Goal: Transaction & Acquisition: Purchase product/service

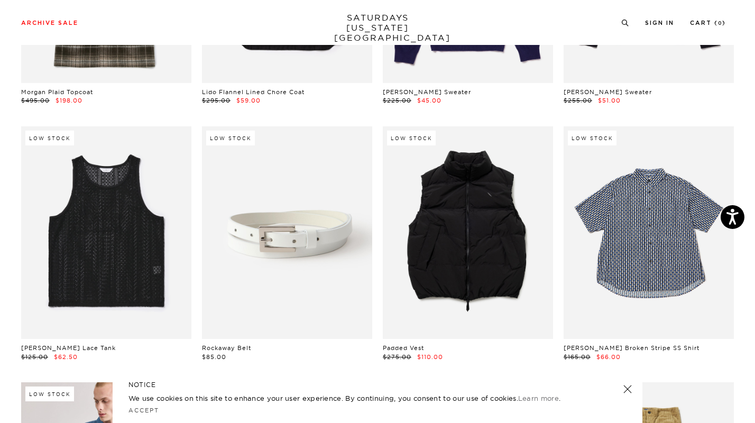
scroll to position [275, 0]
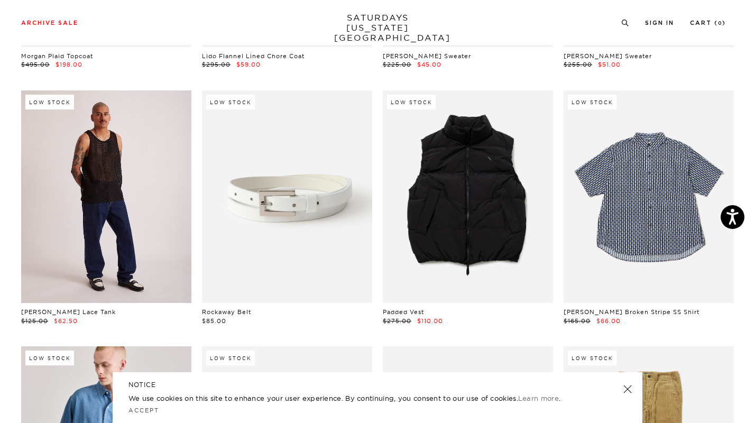
click at [109, 161] on link at bounding box center [106, 196] width 170 height 213
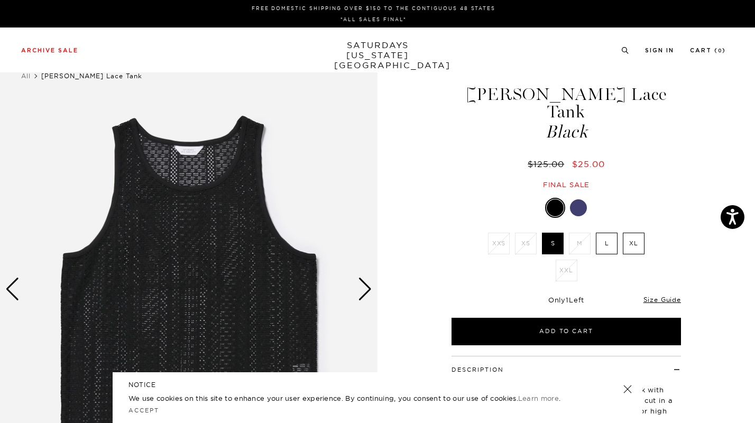
click at [582, 199] on div at bounding box center [578, 207] width 17 height 17
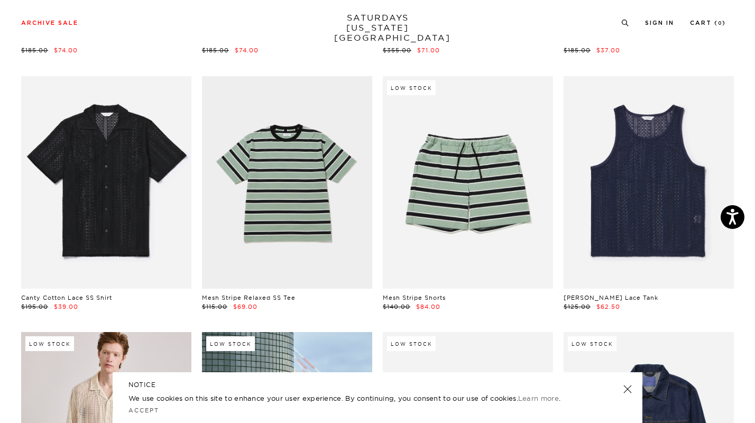
scroll to position [804, 0]
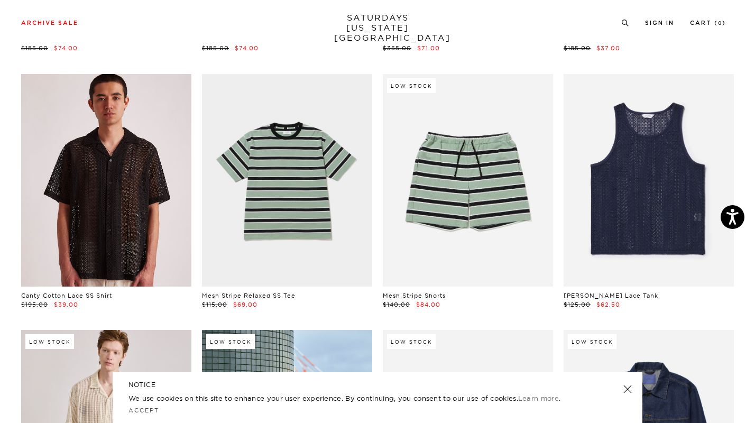
click at [120, 185] on link at bounding box center [106, 180] width 170 height 213
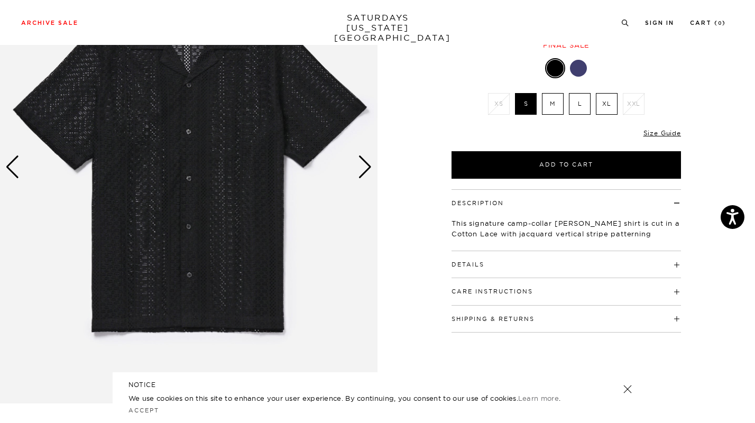
scroll to position [106, 0]
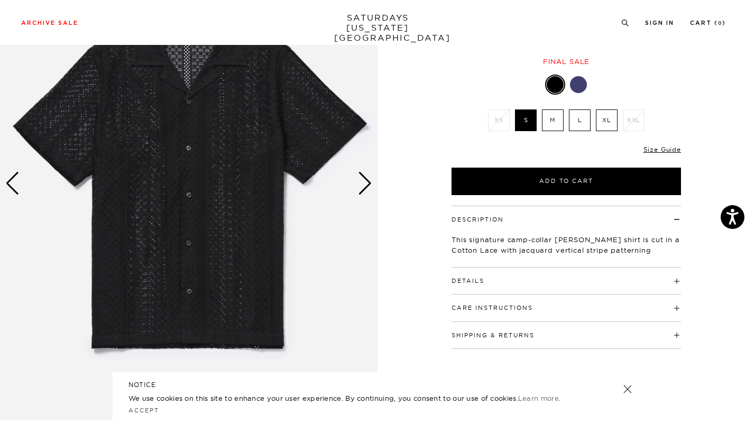
click at [364, 185] on div "Next slide" at bounding box center [365, 183] width 14 height 23
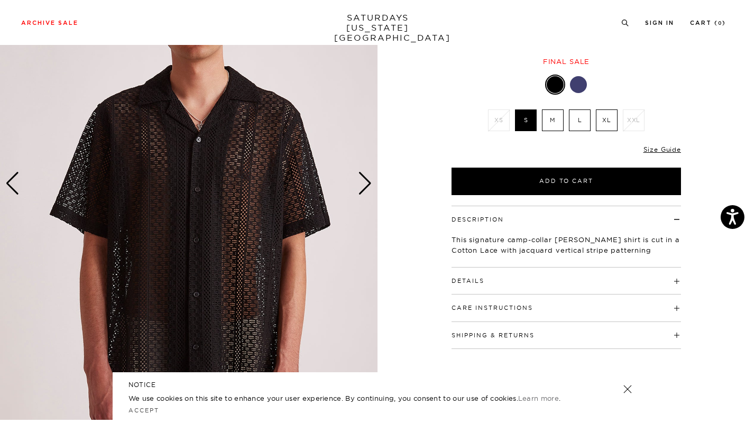
click at [364, 185] on div "Next slide" at bounding box center [365, 183] width 14 height 23
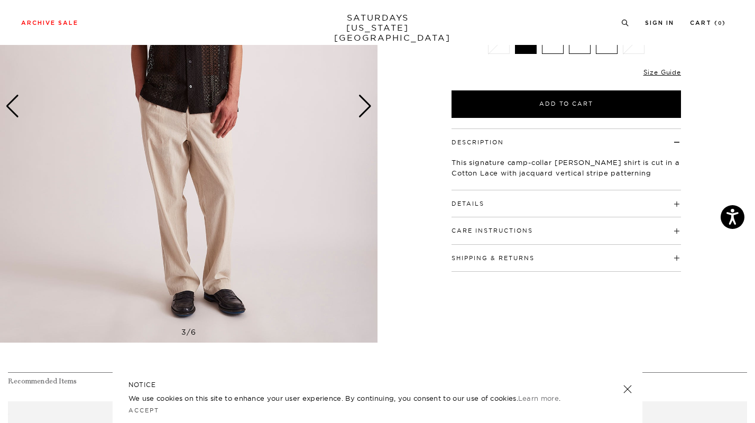
scroll to position [191, 0]
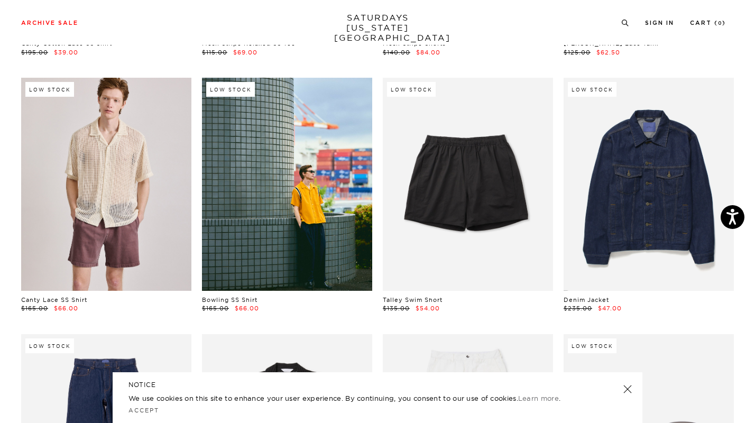
scroll to position [1057, 0]
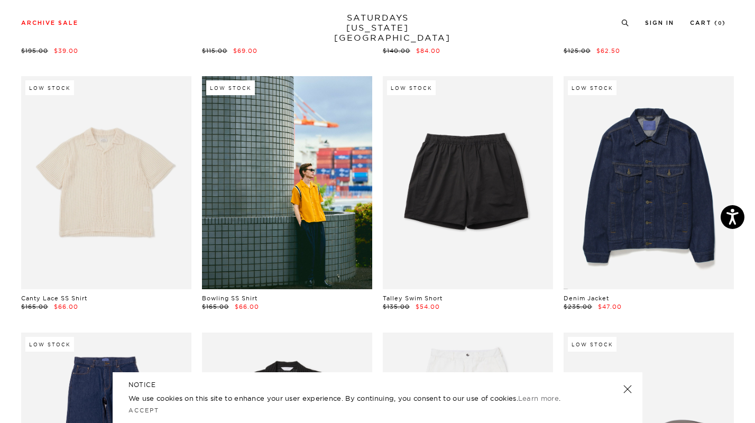
click at [124, 200] on link at bounding box center [106, 182] width 170 height 213
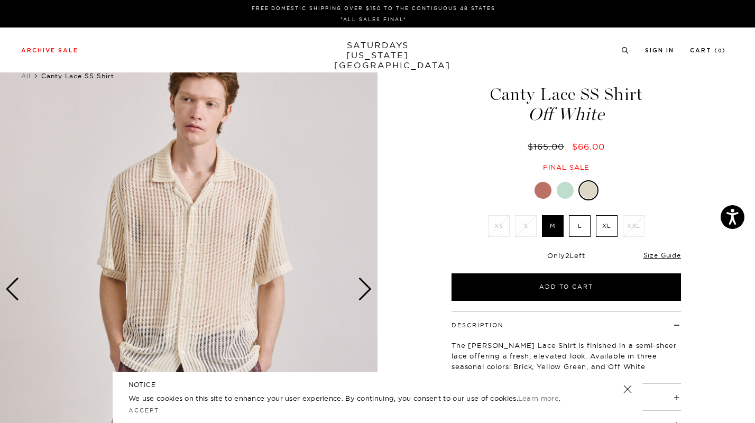
click at [154, 198] on img at bounding box center [188, 289] width 377 height 472
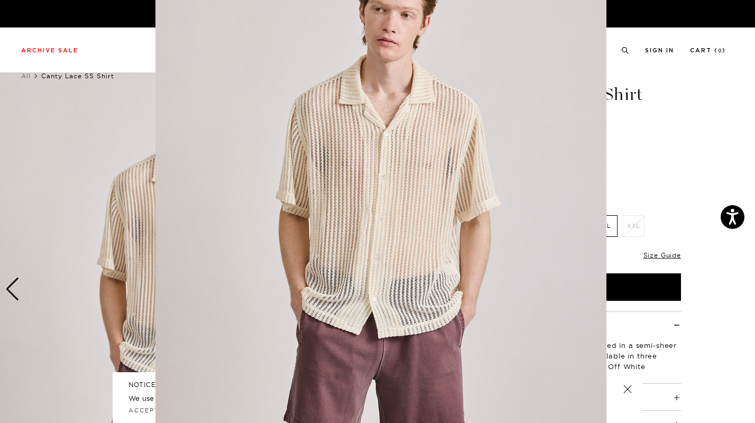
scroll to position [41, 0]
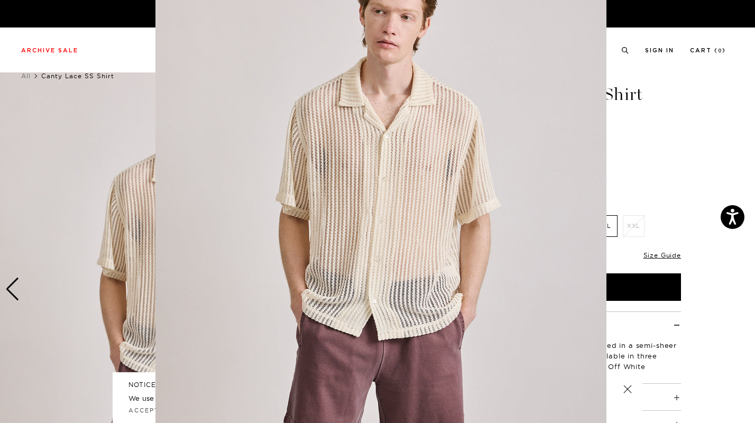
click at [317, 144] on img at bounding box center [380, 229] width 451 height 541
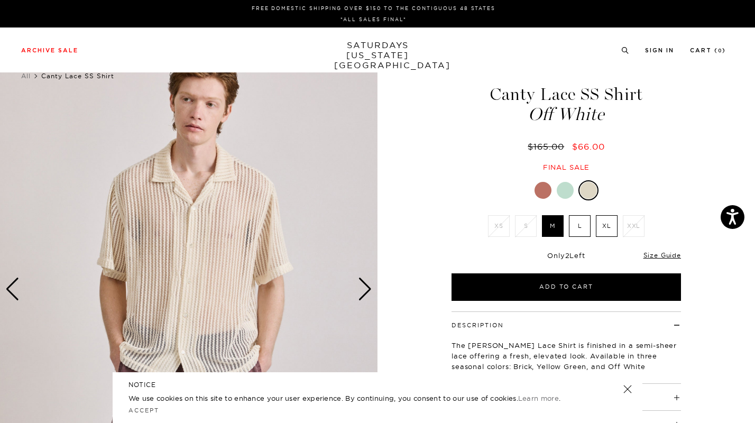
click at [238, 199] on img at bounding box center [188, 289] width 377 height 472
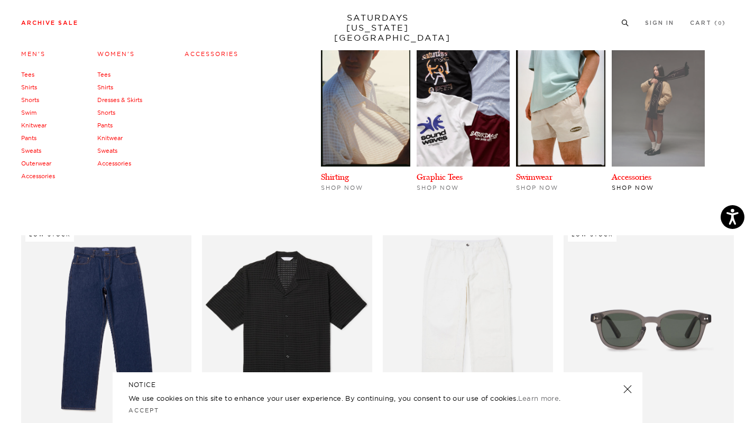
scroll to position [1163, 0]
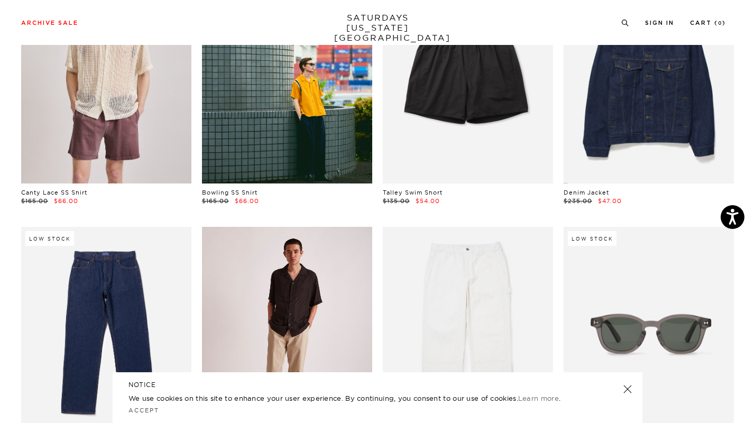
click at [292, 293] on link at bounding box center [287, 333] width 170 height 213
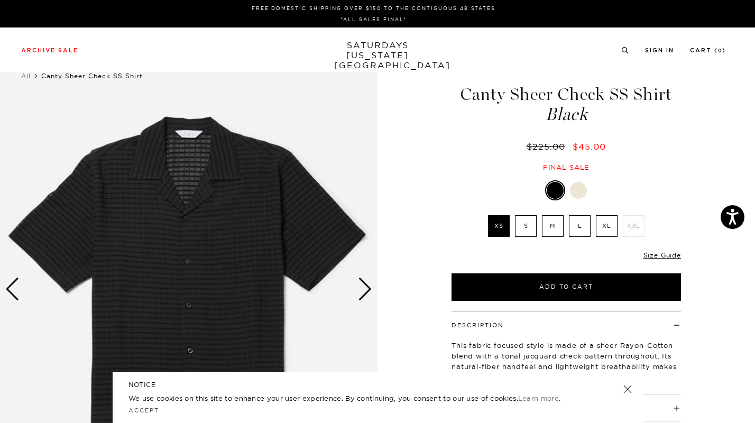
click at [246, 256] on img at bounding box center [188, 289] width 377 height 472
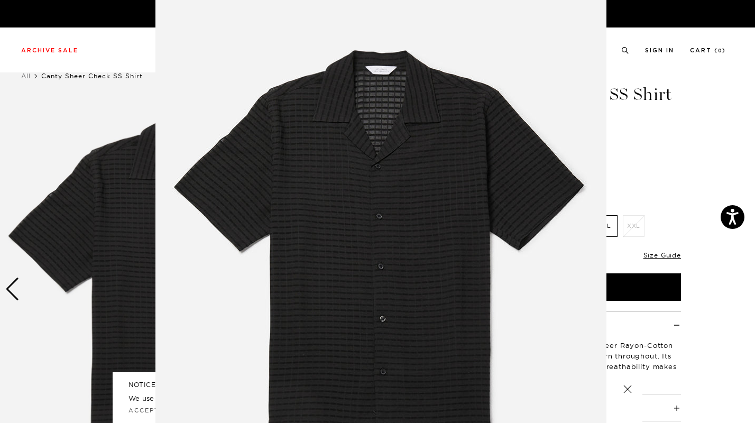
scroll to position [23, 0]
click at [352, 90] on img at bounding box center [380, 247] width 451 height 541
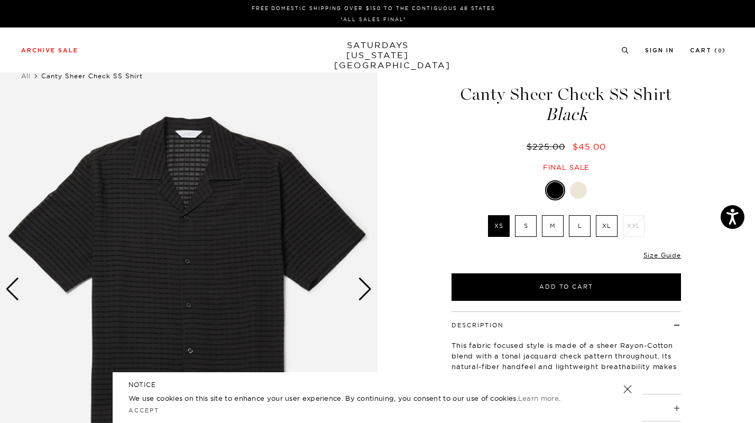
click at [577, 192] on div at bounding box center [578, 190] width 17 height 17
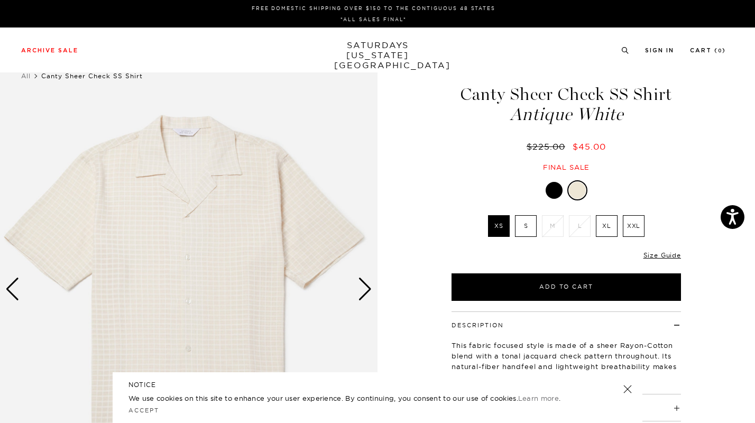
click at [359, 288] on div "Next slide" at bounding box center [365, 289] width 14 height 23
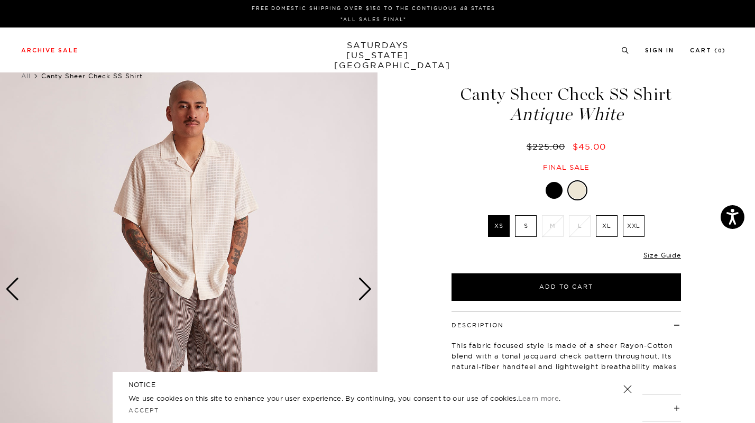
click at [179, 191] on img at bounding box center [188, 289] width 377 height 472
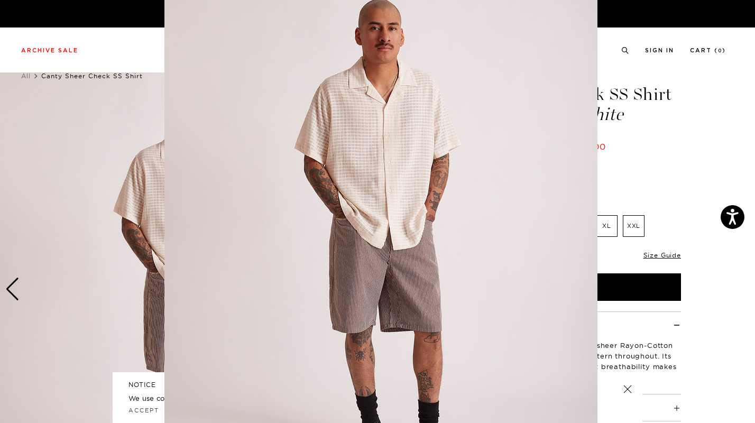
scroll to position [31, 0]
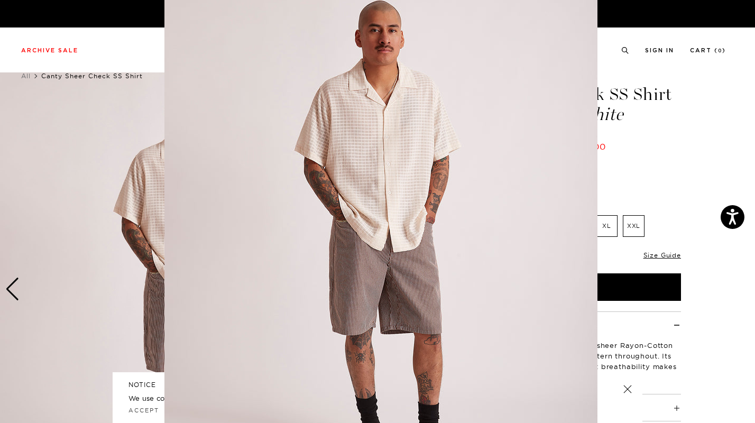
click at [342, 110] on img at bounding box center [380, 239] width 433 height 541
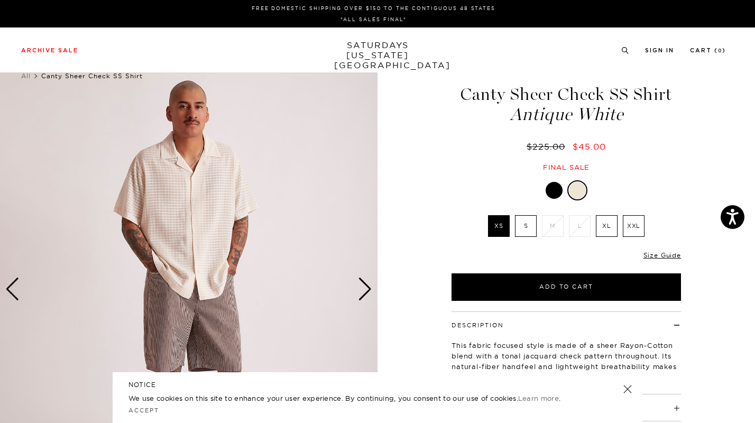
scroll to position [0, 0]
click at [220, 173] on img at bounding box center [188, 289] width 377 height 472
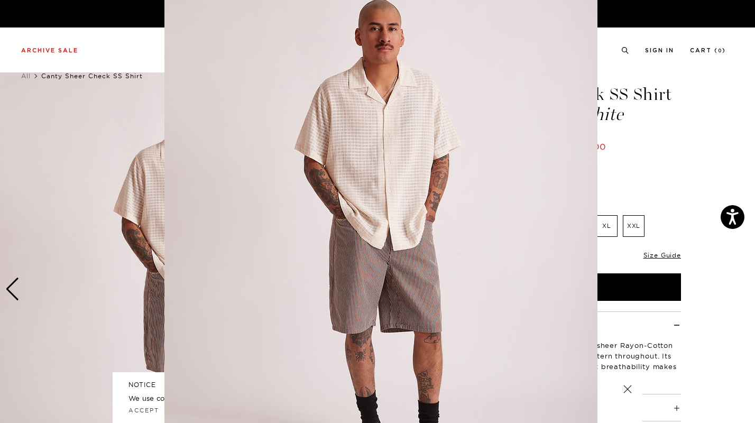
scroll to position [32, 0]
click at [310, 122] on img at bounding box center [380, 238] width 433 height 541
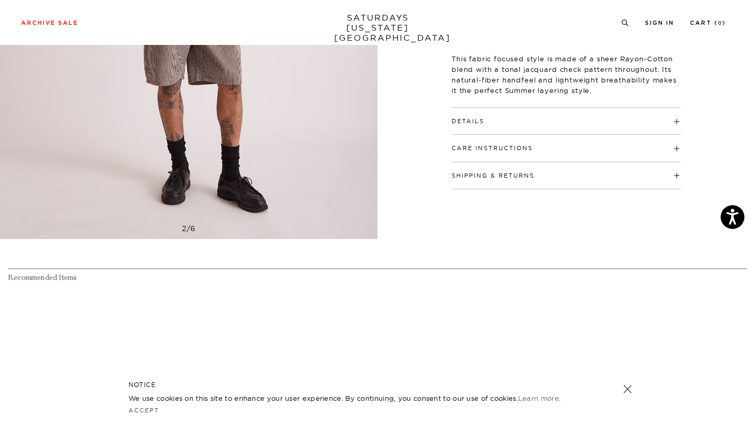
scroll to position [275, 0]
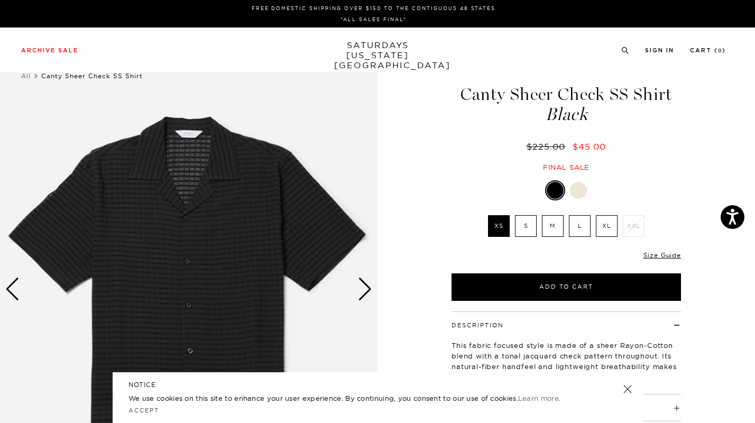
click at [583, 194] on div at bounding box center [578, 190] width 17 height 17
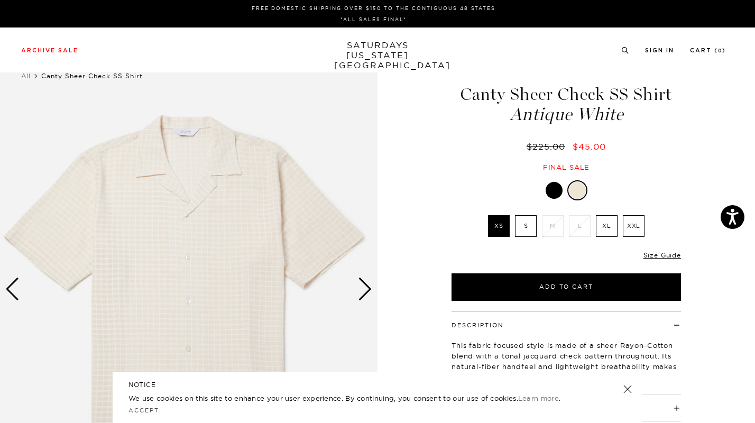
click at [242, 280] on img at bounding box center [188, 289] width 377 height 472
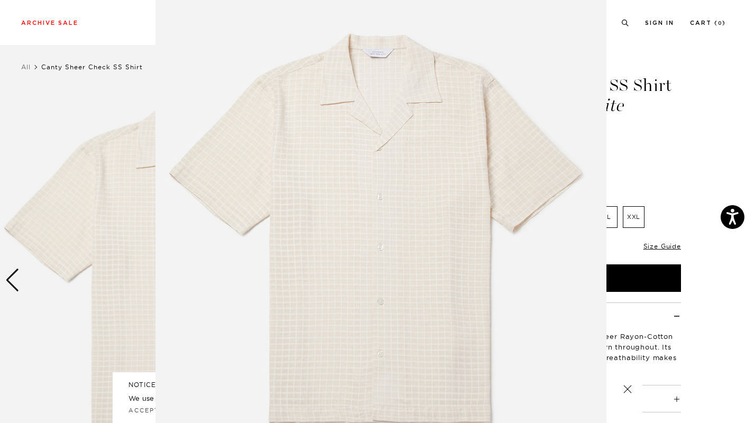
click at [429, 179] on img at bounding box center [380, 233] width 451 height 541
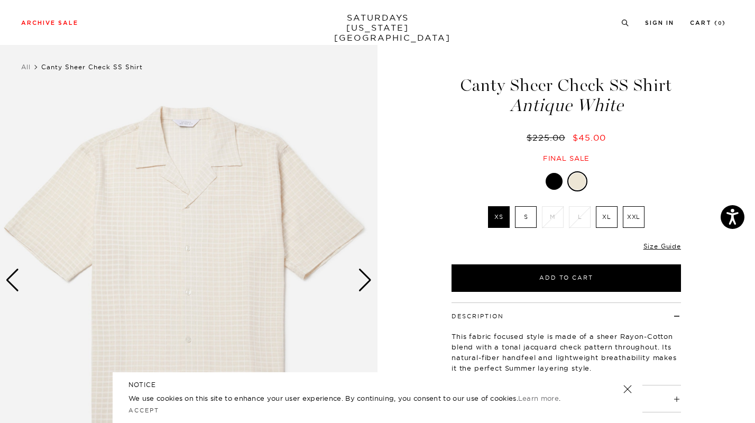
click at [364, 283] on div "Next slide" at bounding box center [365, 280] width 14 height 23
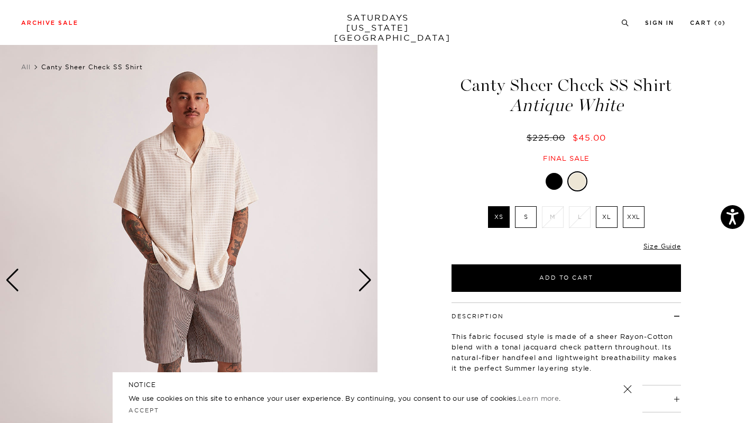
click at [364, 283] on div "Next slide" at bounding box center [365, 280] width 14 height 23
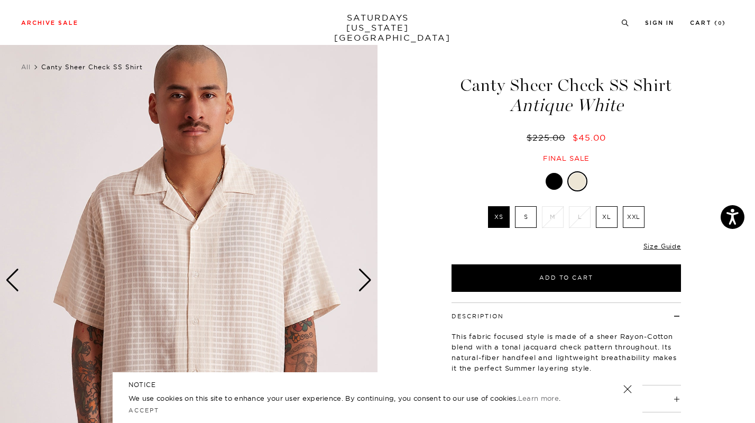
click at [233, 270] on img at bounding box center [188, 280] width 377 height 472
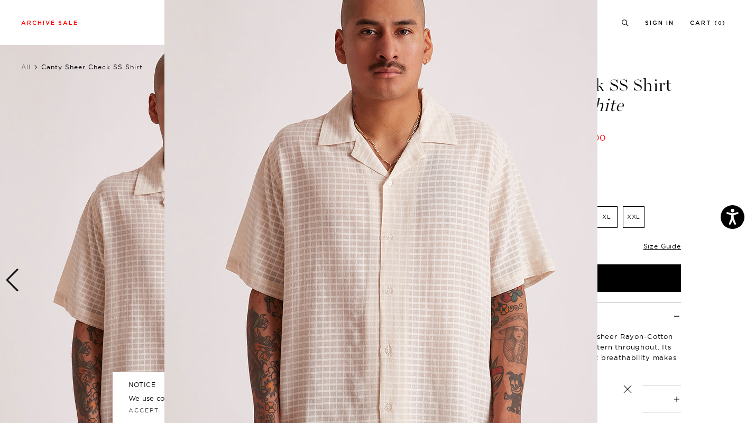
scroll to position [27, 0]
click at [689, 107] on figure at bounding box center [377, 211] width 755 height 423
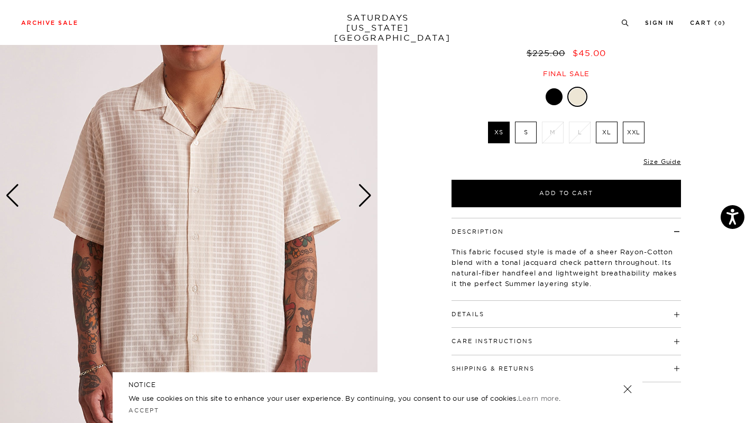
scroll to position [115, 0]
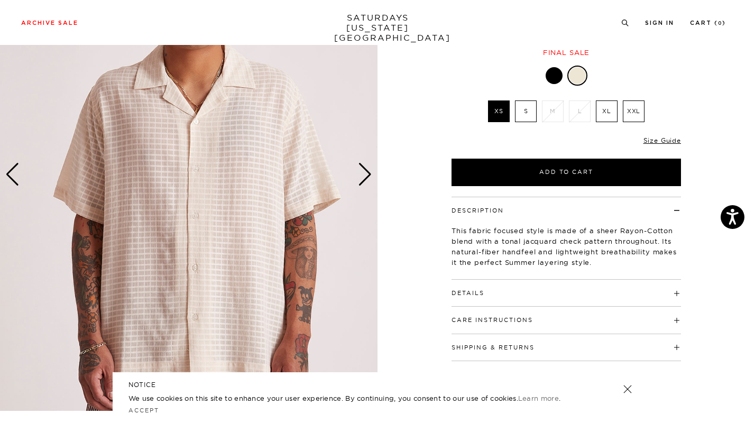
click at [468, 294] on button "Details" at bounding box center [467, 293] width 33 height 6
click at [152, 344] on img at bounding box center [188, 175] width 377 height 472
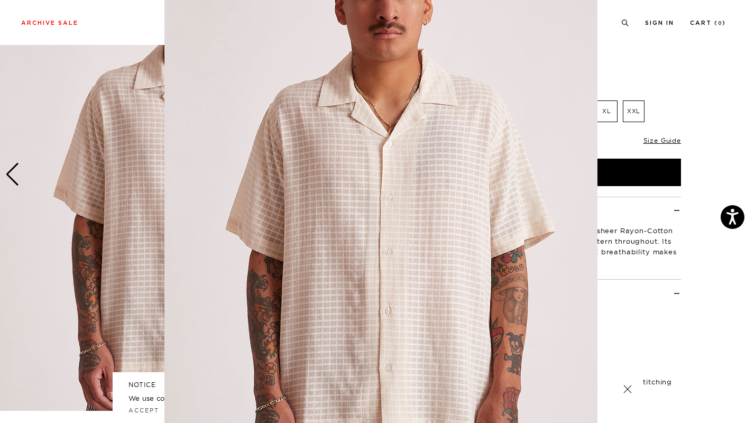
scroll to position [67, 0]
click at [208, 269] on img at bounding box center [380, 203] width 433 height 541
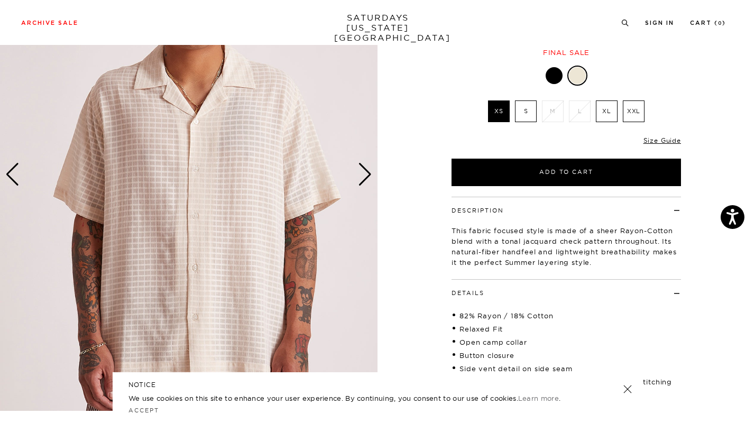
click at [364, 177] on div "Next slide" at bounding box center [365, 174] width 14 height 23
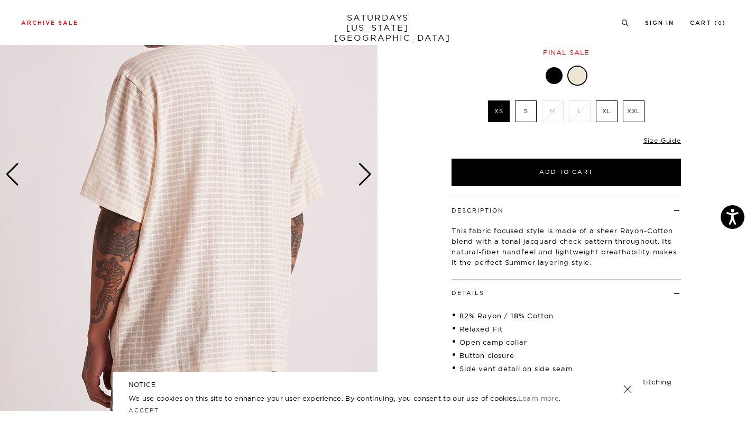
click at [626, 393] on link at bounding box center [627, 389] width 15 height 15
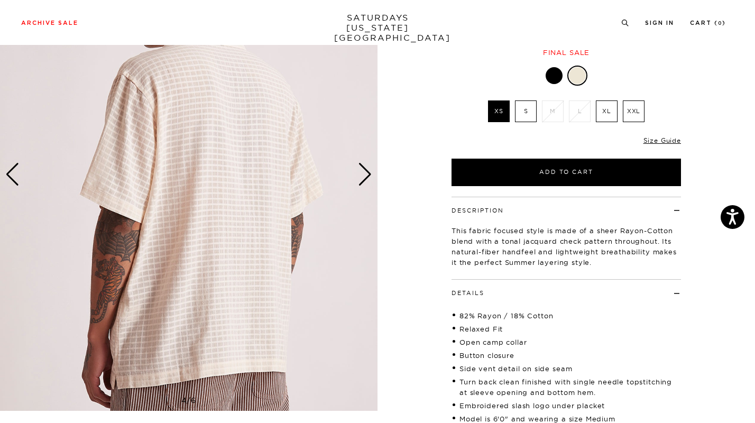
click at [367, 177] on div "Next slide" at bounding box center [365, 174] width 14 height 23
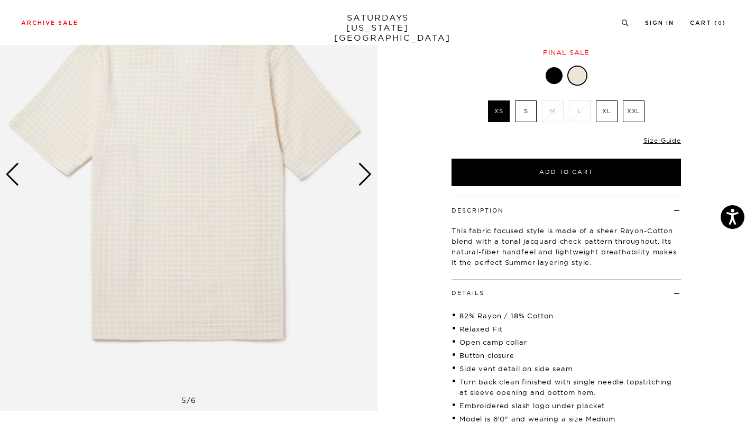
click at [367, 177] on div "Next slide" at bounding box center [365, 174] width 14 height 23
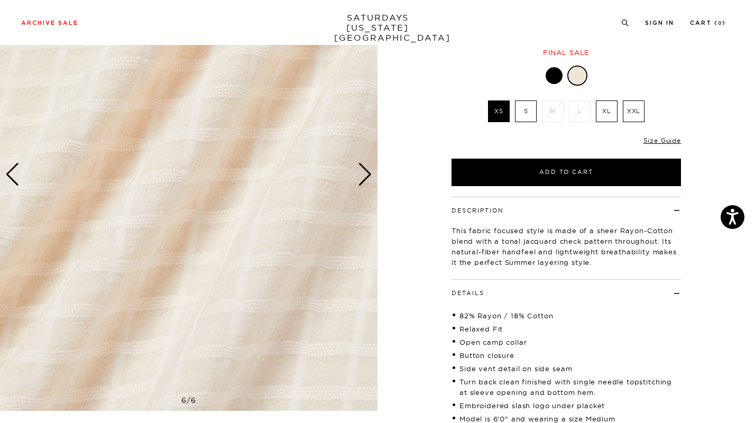
click at [362, 176] on div "Next slide" at bounding box center [365, 174] width 14 height 23
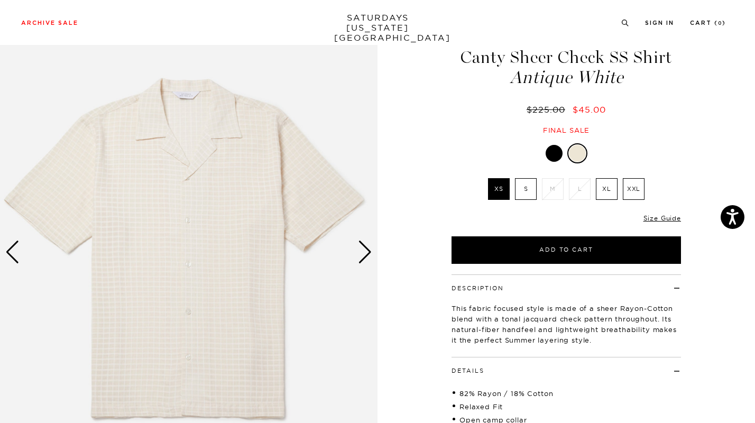
scroll to position [30, 0]
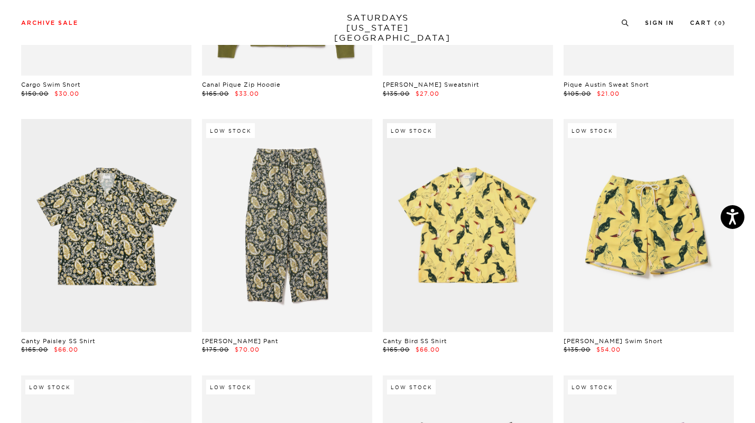
scroll to position [5646, 0]
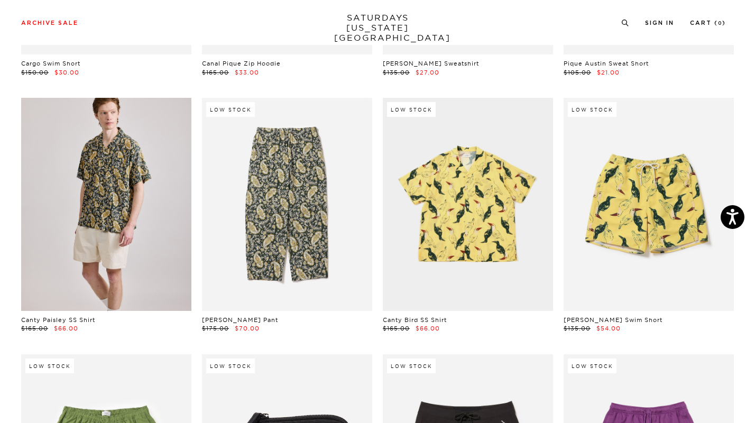
click at [124, 181] on link at bounding box center [106, 204] width 170 height 213
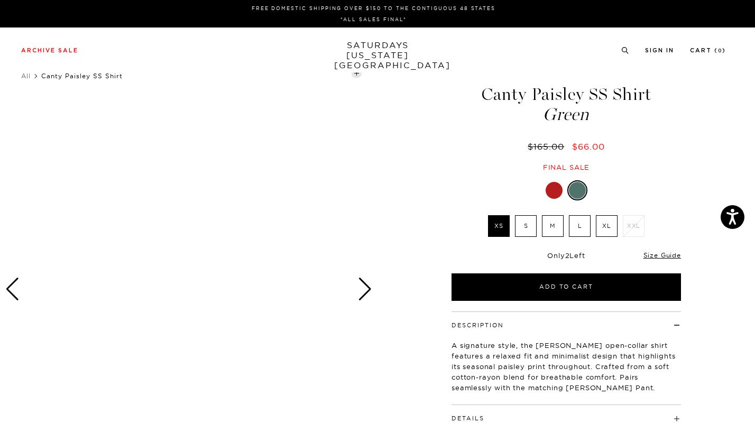
click at [370, 288] on div "Next slide" at bounding box center [365, 289] width 14 height 23
click at [10, 285] on div "Previous slide" at bounding box center [12, 289] width 14 height 23
click at [14, 279] on div "Previous slide" at bounding box center [12, 289] width 14 height 23
click at [366, 288] on div "Next slide" at bounding box center [365, 289] width 14 height 23
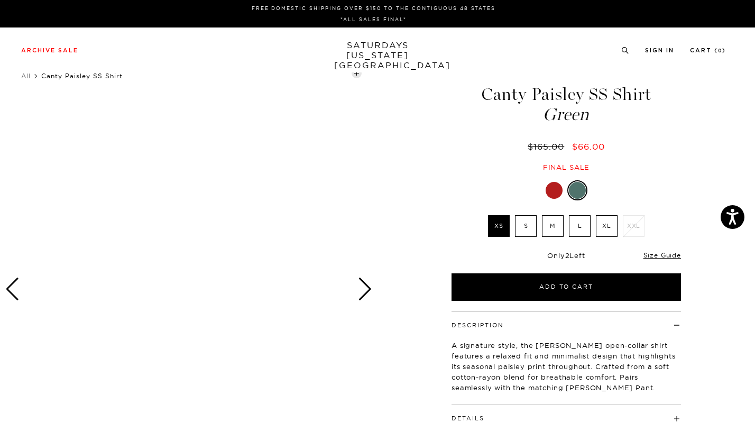
click at [366, 288] on div "Next slide" at bounding box center [365, 289] width 14 height 23
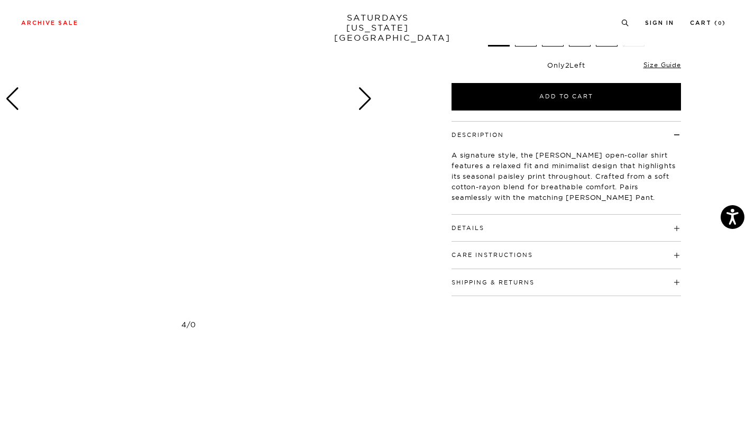
scroll to position [211, 0]
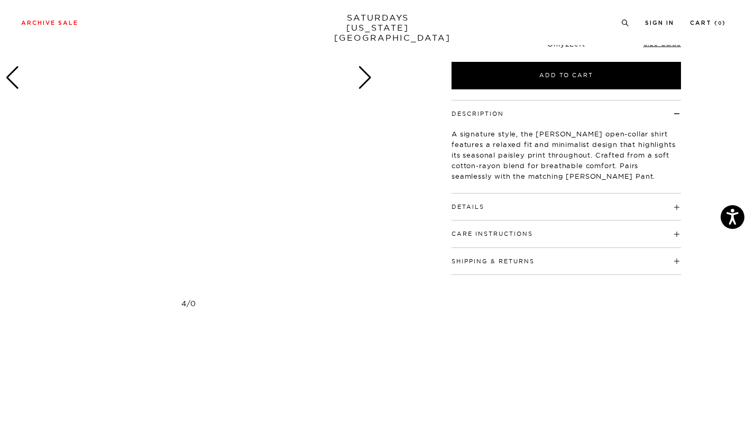
click at [17, 82] on div "Previous slide" at bounding box center [12, 77] width 14 height 23
click at [213, 131] on div at bounding box center [188, 78] width 377 height 472
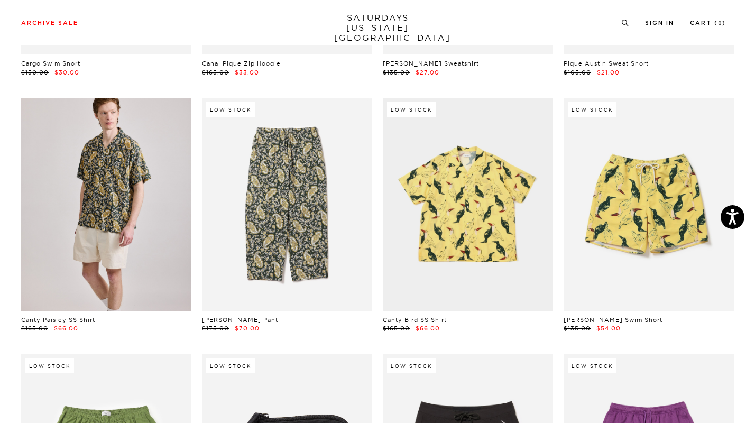
click at [116, 181] on link at bounding box center [106, 204] width 170 height 213
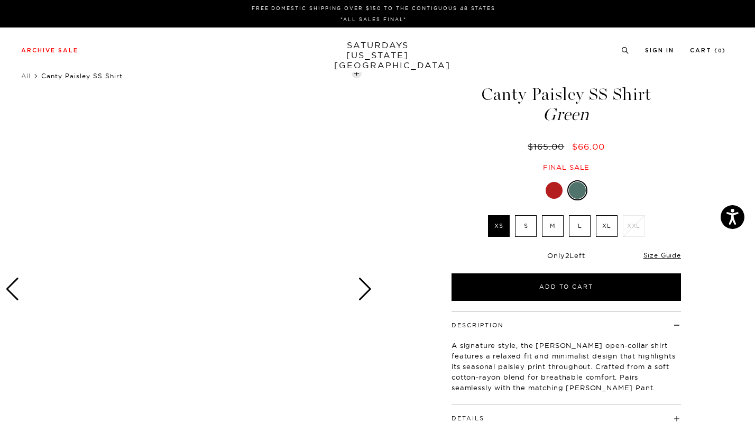
click at [555, 221] on label "M" at bounding box center [553, 226] width 22 height 22
click at [0, 0] on input "M" at bounding box center [0, 0] width 0 height 0
click at [315, 281] on div at bounding box center [188, 289] width 377 height 472
click at [371, 291] on div "Next slide" at bounding box center [365, 289] width 14 height 23
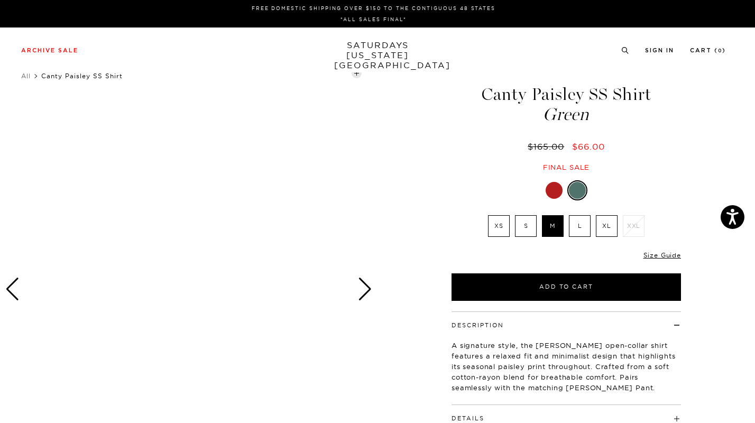
click at [371, 291] on div "Next slide" at bounding box center [365, 289] width 14 height 23
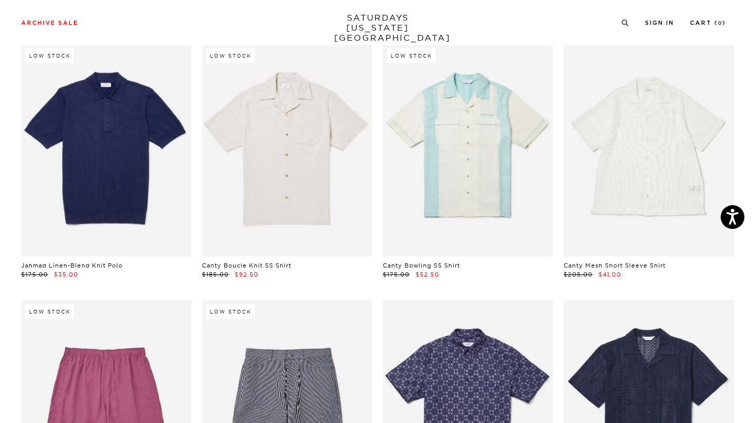
scroll to position [6471, 0]
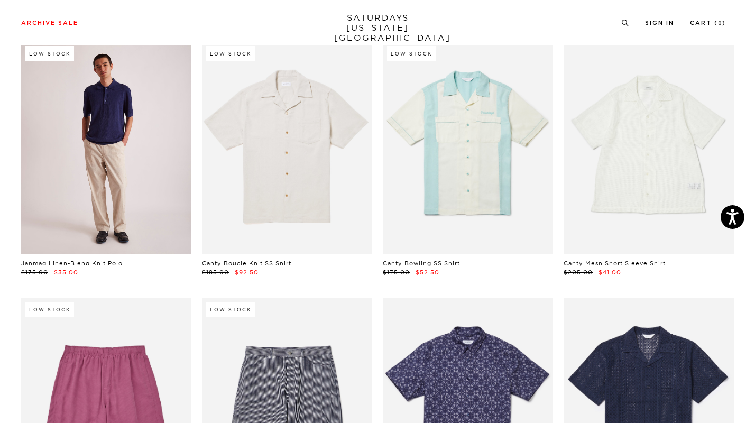
click at [114, 119] on link at bounding box center [106, 148] width 170 height 213
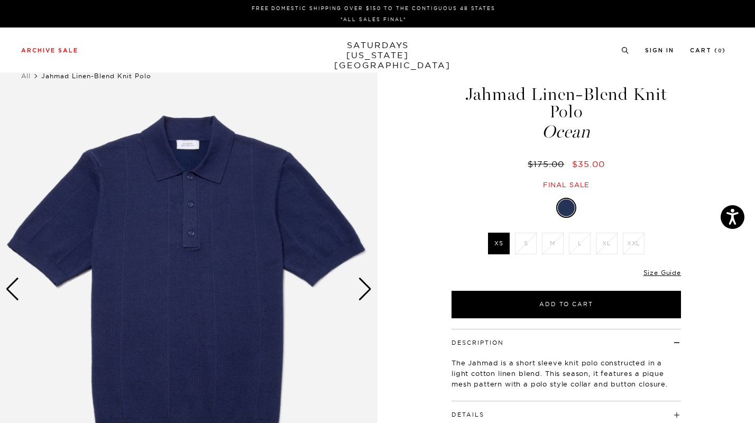
click at [187, 252] on img at bounding box center [188, 289] width 377 height 472
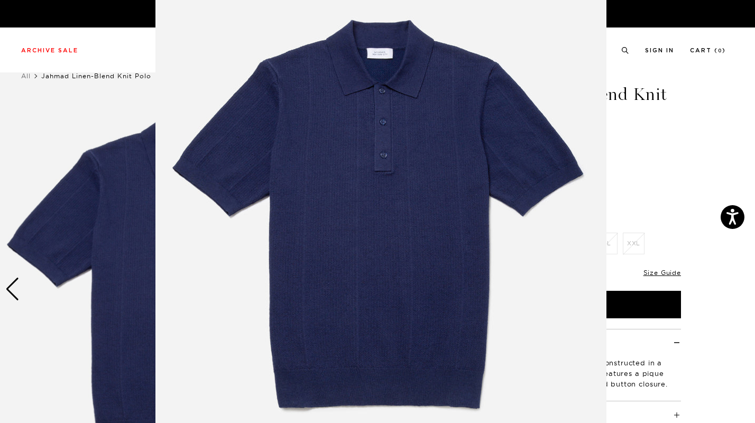
scroll to position [51, 0]
click at [399, 191] on img at bounding box center [380, 219] width 451 height 541
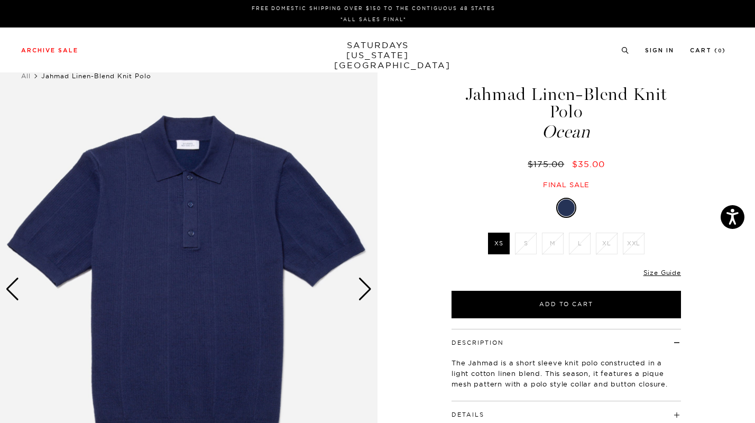
click at [368, 295] on div "Next slide" at bounding box center [365, 289] width 14 height 23
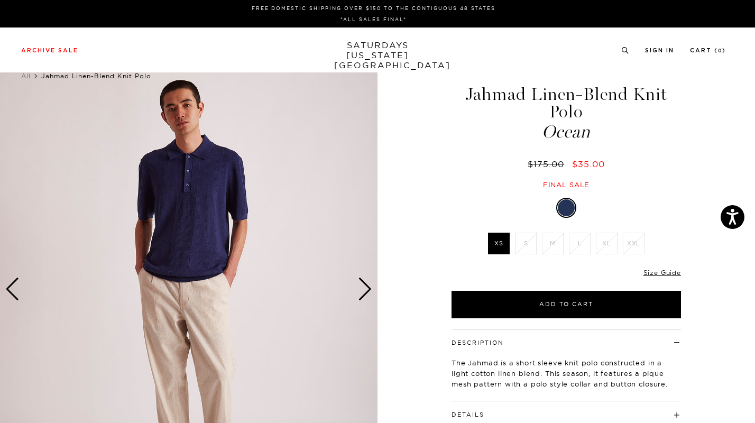
click at [368, 295] on div "Next slide" at bounding box center [365, 289] width 14 height 23
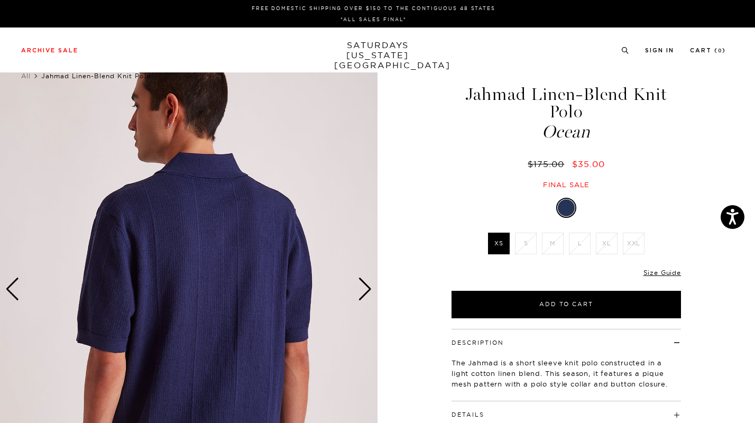
click at [230, 234] on img at bounding box center [188, 289] width 377 height 472
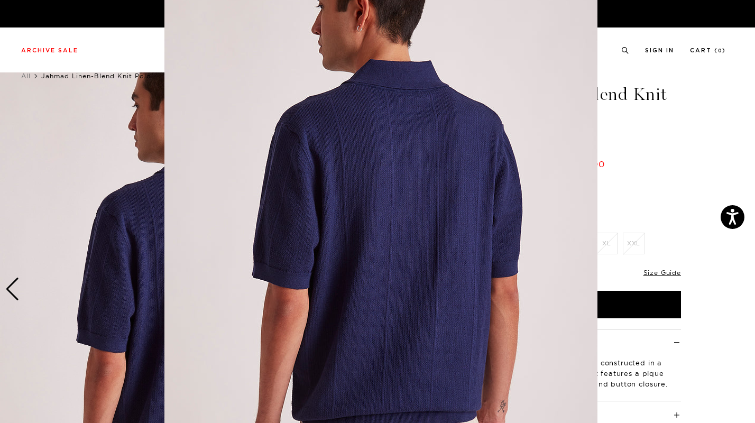
scroll to position [51, 0]
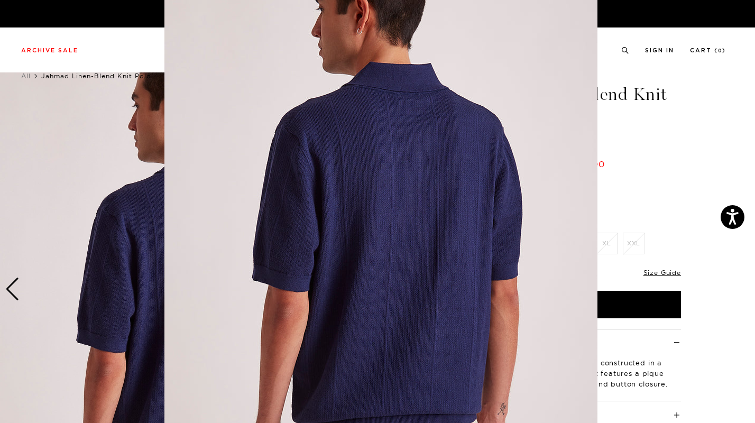
click at [688, 178] on figure at bounding box center [377, 211] width 755 height 423
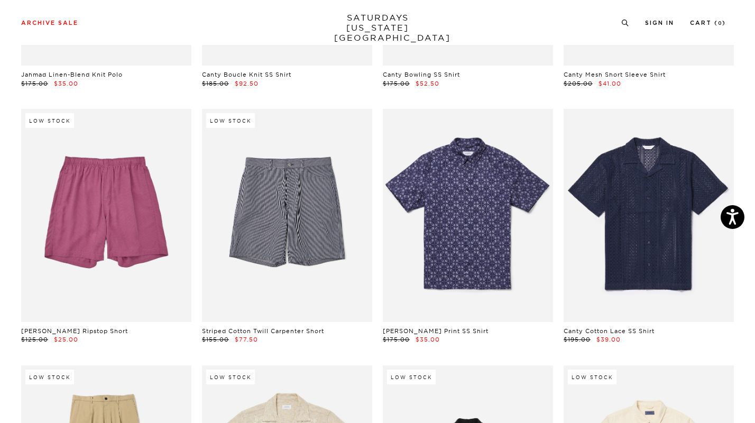
scroll to position [6661, 0]
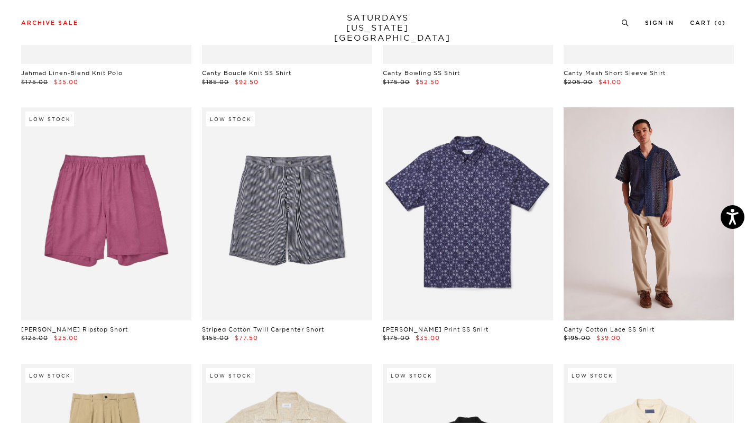
click at [648, 198] on link at bounding box center [649, 213] width 170 height 213
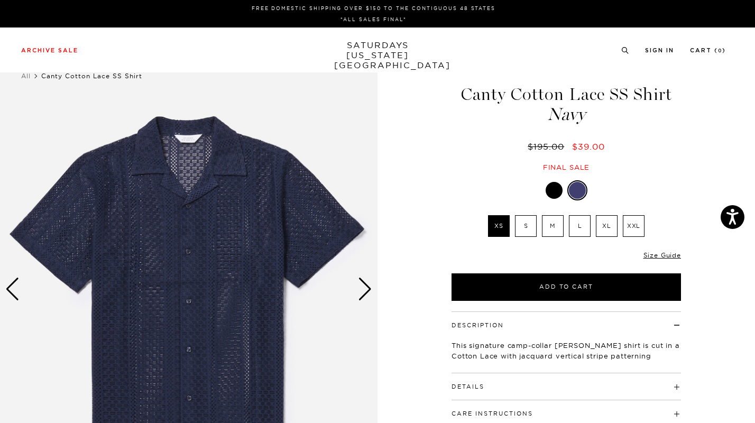
click at [557, 189] on div at bounding box center [554, 190] width 17 height 17
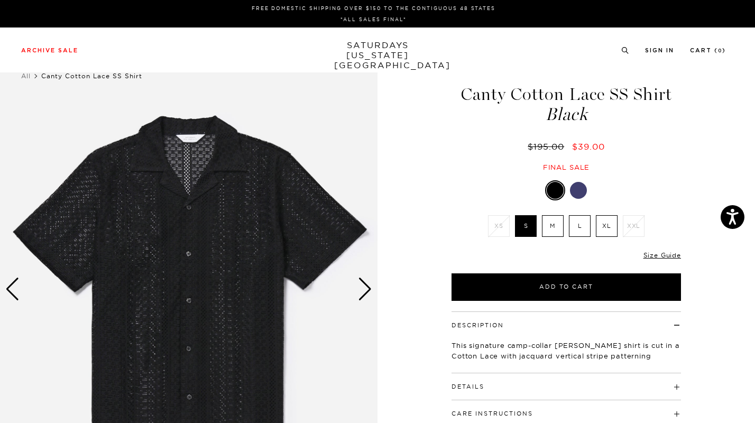
click at [193, 154] on img at bounding box center [188, 289] width 377 height 472
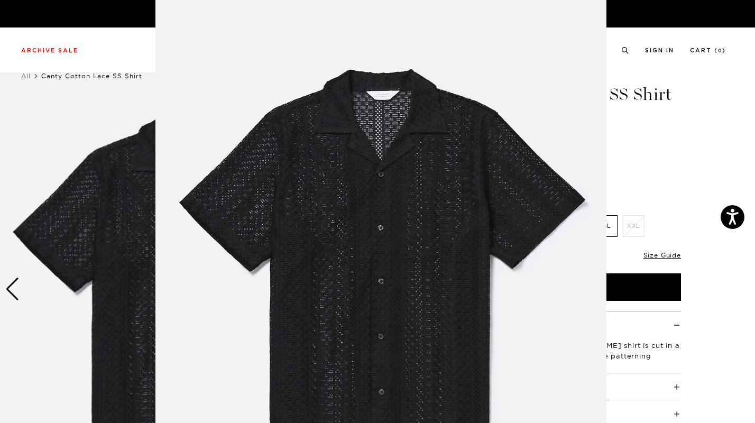
scroll to position [2, 0]
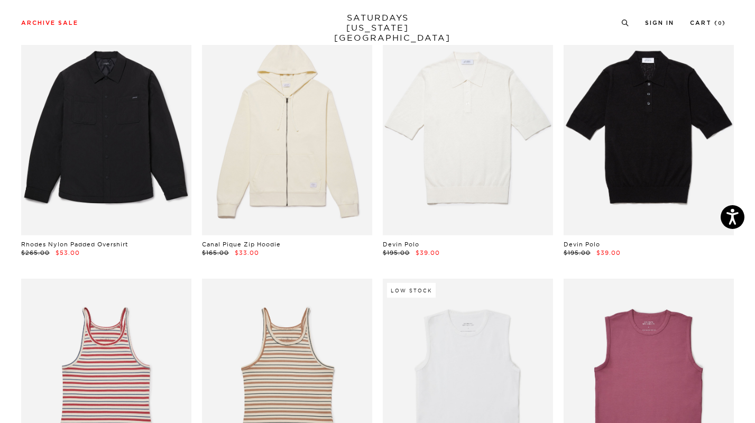
scroll to position [10087, 0]
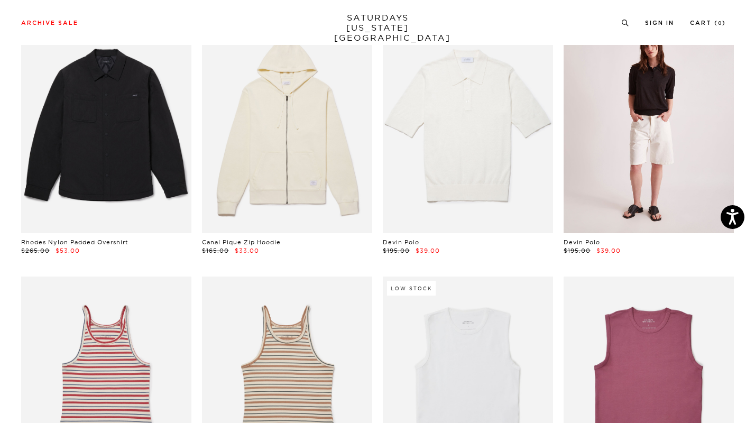
click at [654, 84] on link at bounding box center [649, 126] width 170 height 213
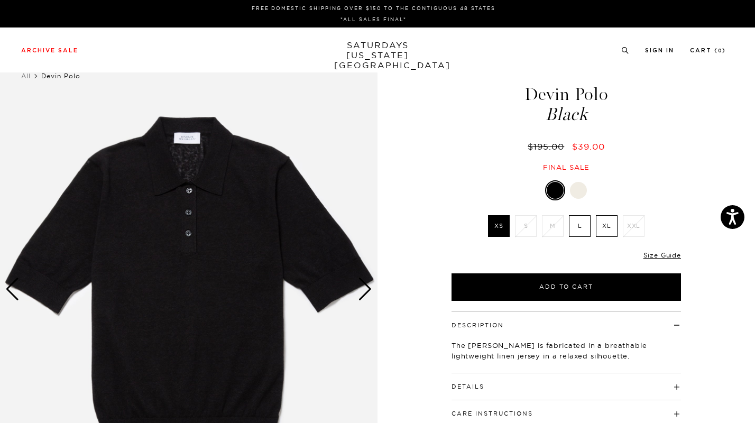
click at [579, 192] on div at bounding box center [578, 190] width 17 height 17
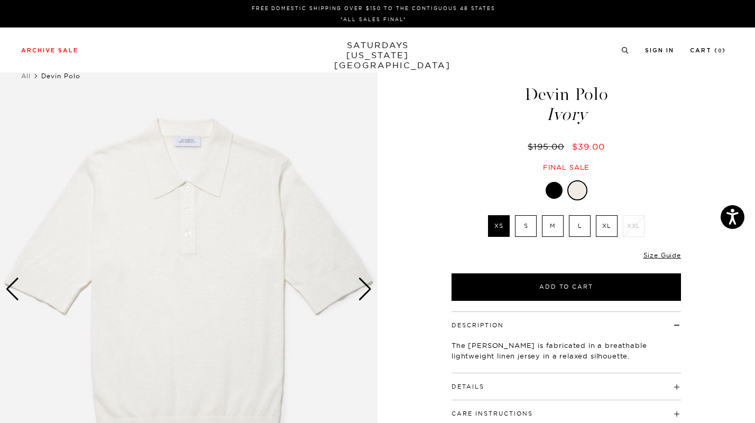
click at [164, 239] on img at bounding box center [188, 289] width 377 height 472
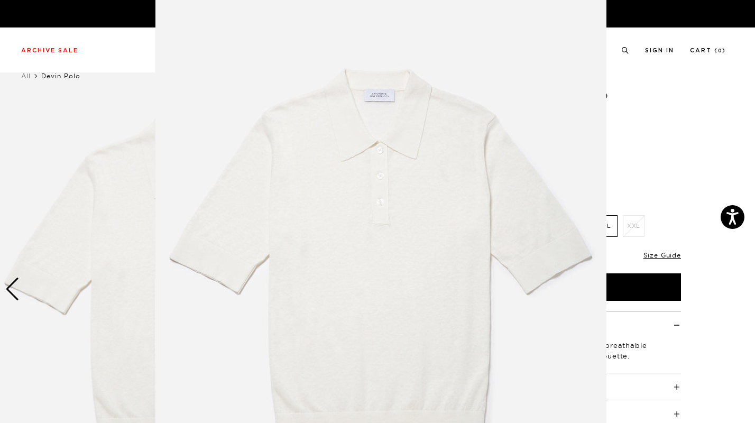
click at [487, 122] on img at bounding box center [380, 265] width 451 height 541
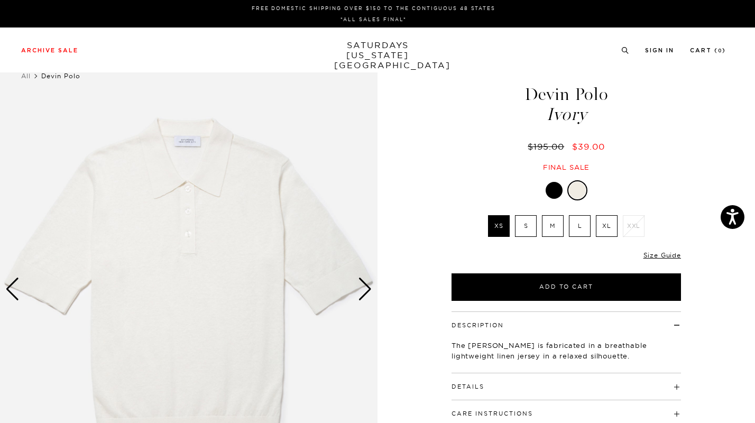
click at [368, 290] on div "Next slide" at bounding box center [365, 289] width 14 height 23
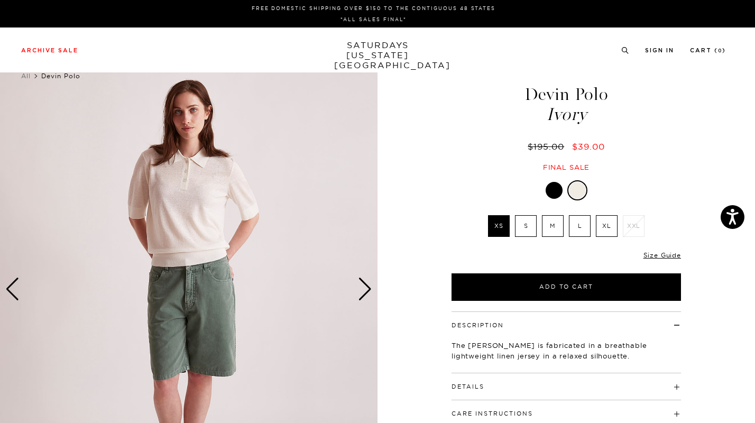
click at [201, 211] on img at bounding box center [188, 289] width 377 height 472
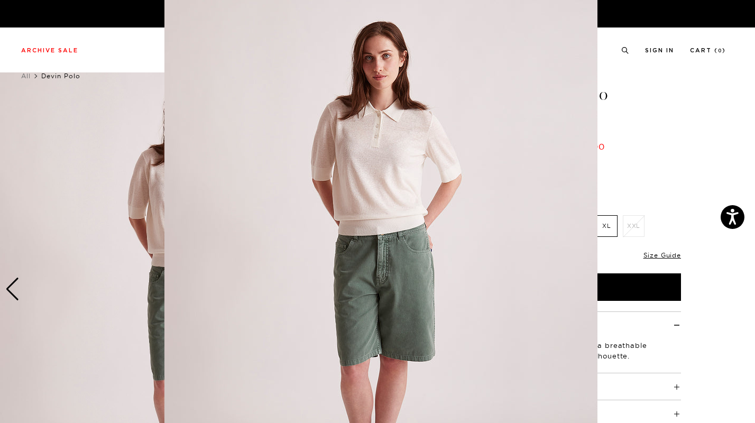
click at [336, 109] on img at bounding box center [380, 261] width 433 height 541
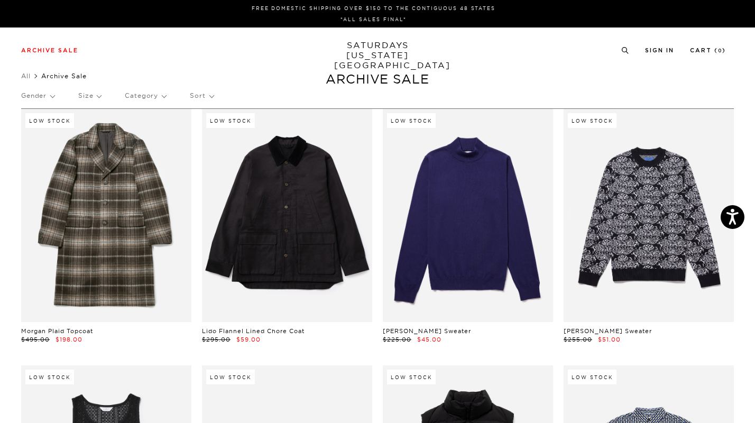
click at [35, 95] on p "Gender" at bounding box center [37, 96] width 33 height 24
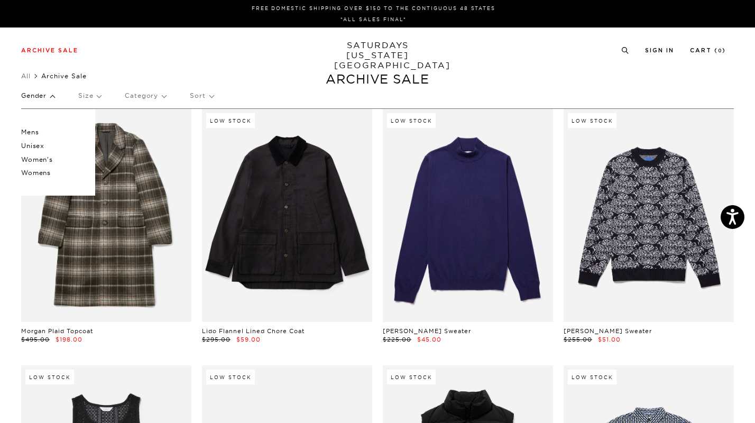
click at [37, 131] on p "Mens" at bounding box center [52, 132] width 63 height 14
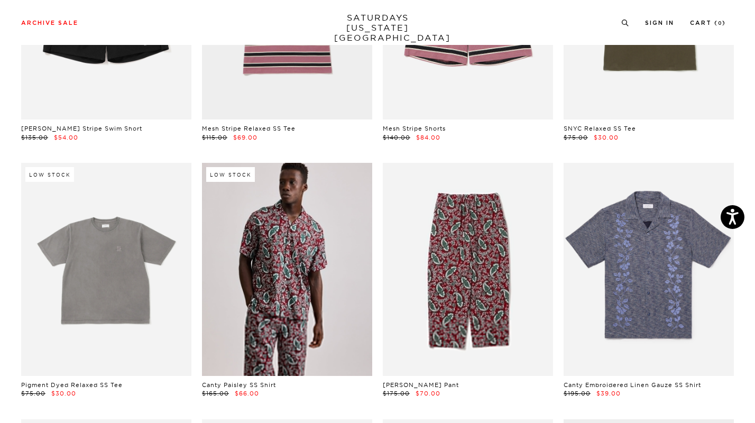
scroll to position [3066, 0]
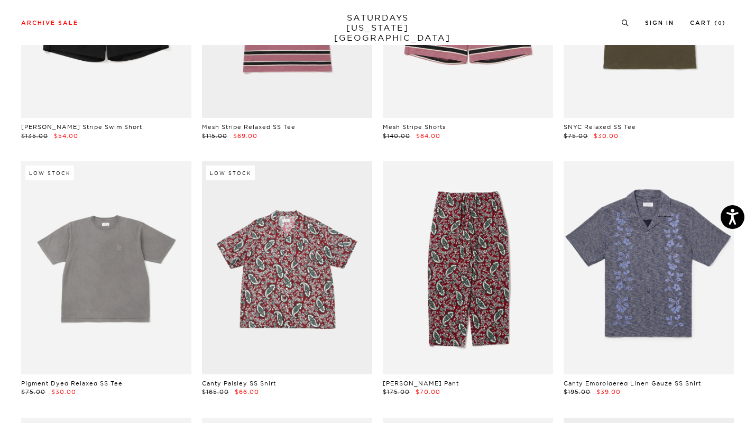
click at [298, 278] on link at bounding box center [287, 267] width 170 height 213
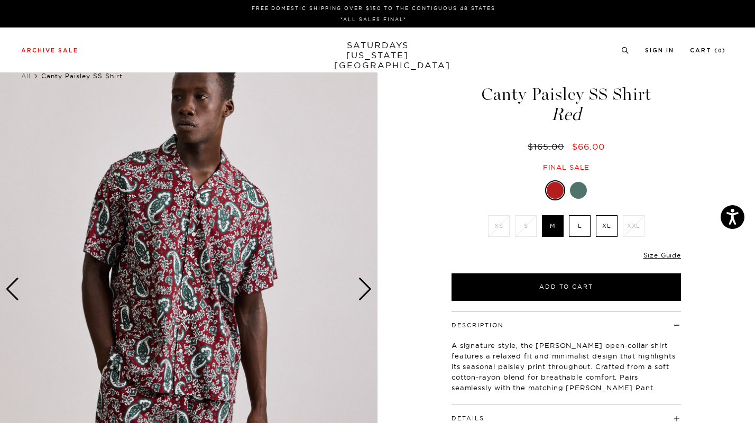
click at [197, 294] on img at bounding box center [188, 289] width 377 height 472
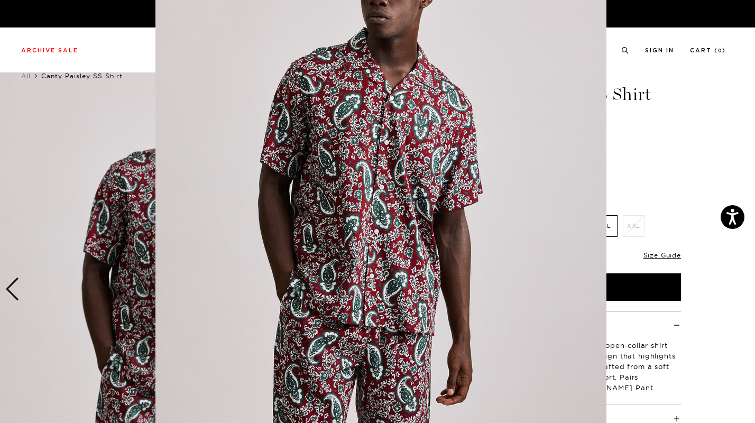
scroll to position [68, 0]
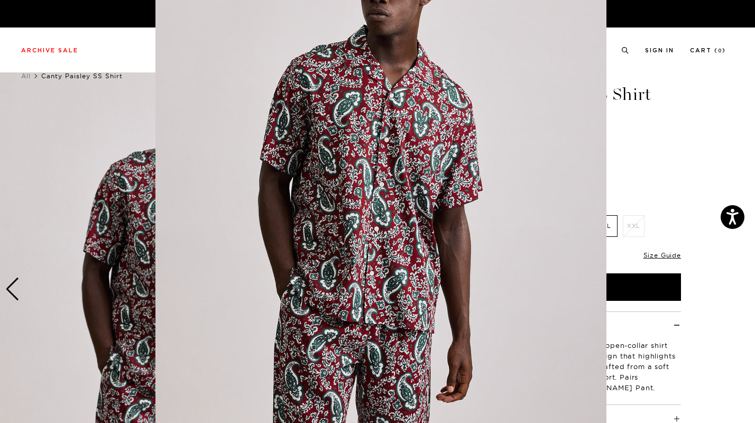
click at [226, 275] on img at bounding box center [380, 202] width 451 height 541
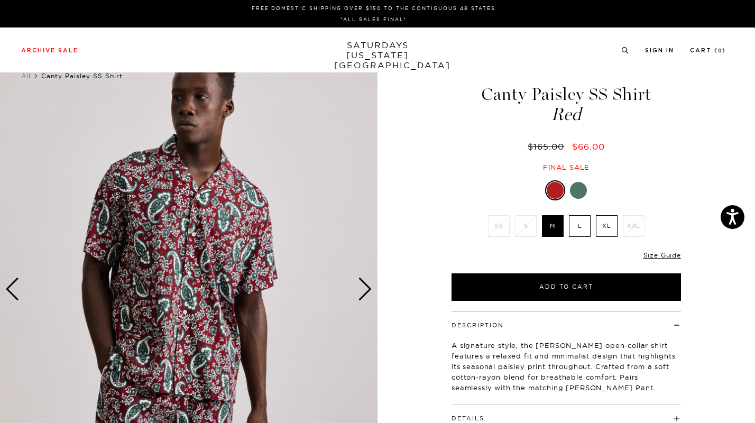
click at [582, 193] on div at bounding box center [578, 190] width 17 height 17
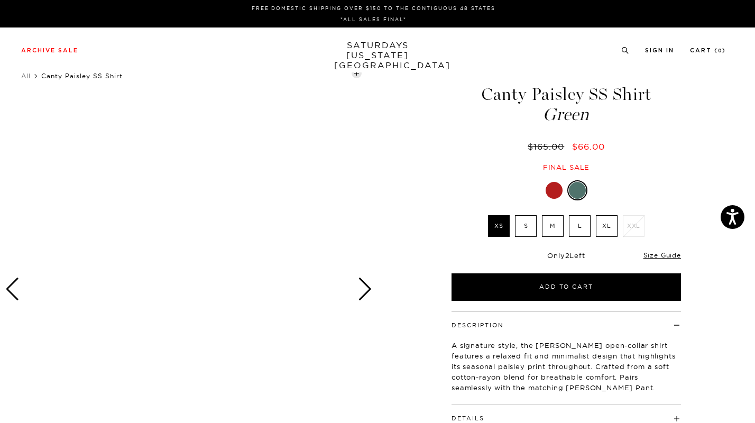
click at [366, 291] on div "Next slide" at bounding box center [365, 289] width 14 height 23
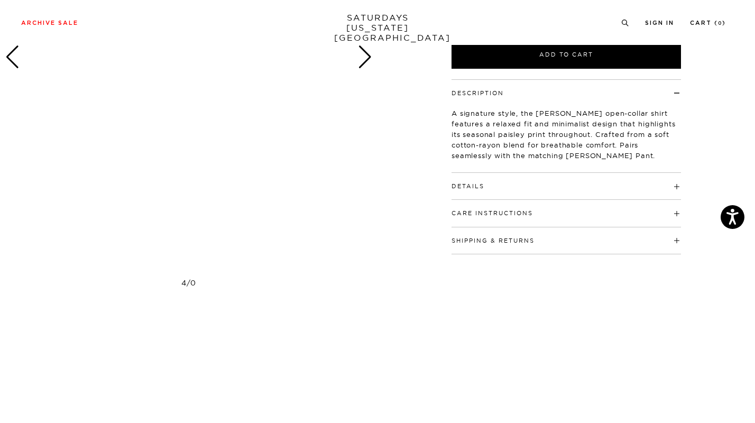
scroll to position [233, 0]
click at [484, 185] on h4 "Details" at bounding box center [565, 180] width 229 height 17
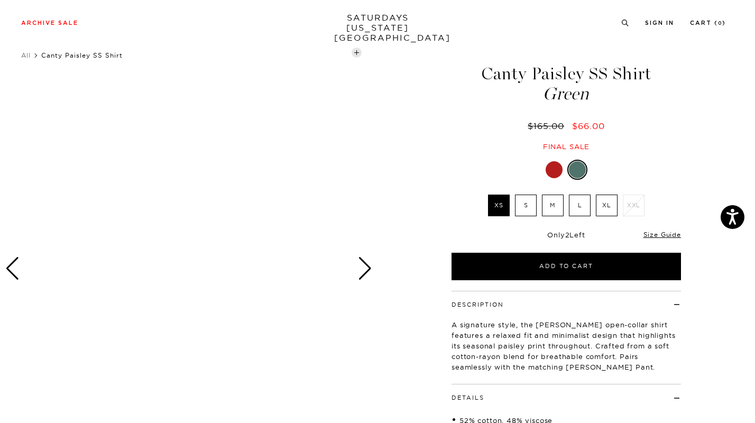
scroll to position [0, 0]
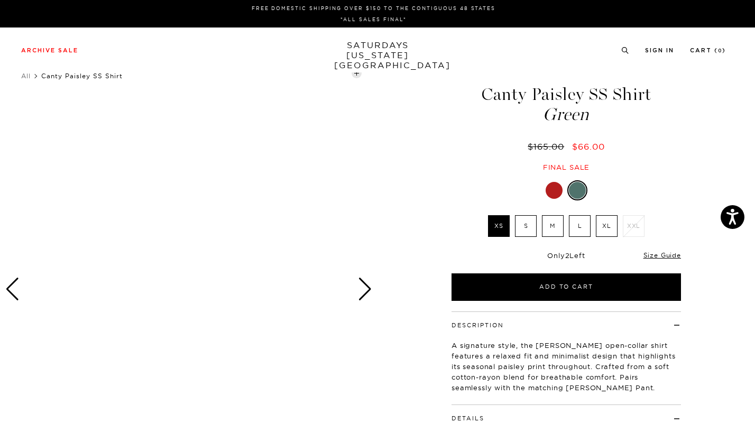
click at [559, 190] on div at bounding box center [554, 190] width 17 height 17
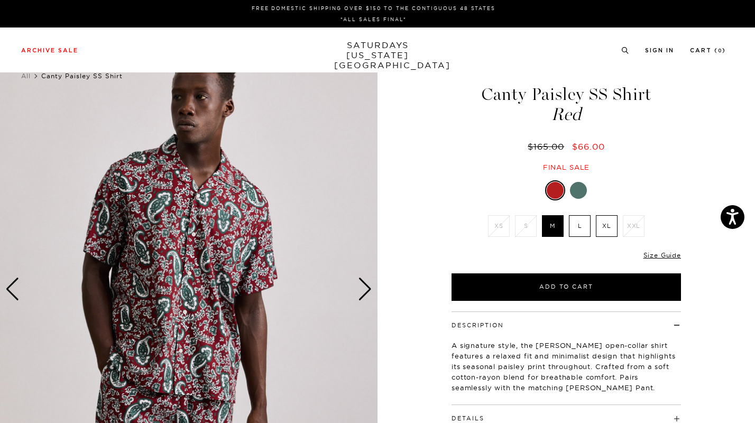
click at [365, 294] on div "Next slide" at bounding box center [365, 289] width 14 height 23
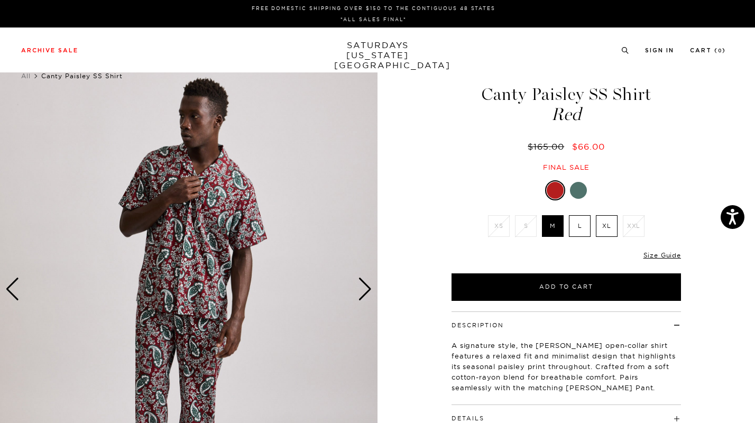
click at [365, 294] on div "Next slide" at bounding box center [365, 289] width 14 height 23
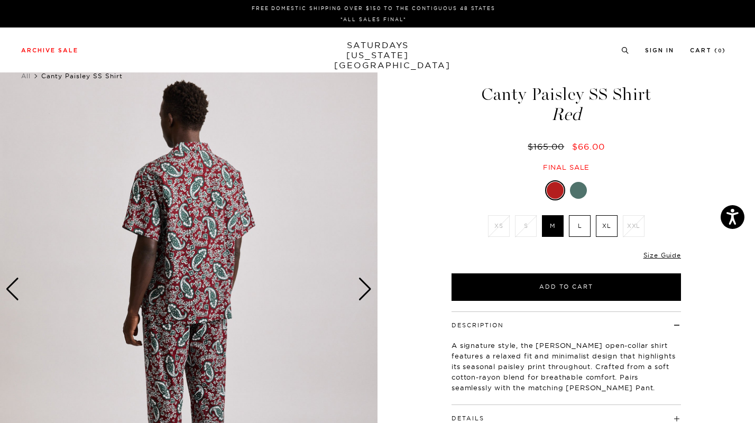
click at [365, 294] on div "Next slide" at bounding box center [365, 289] width 14 height 23
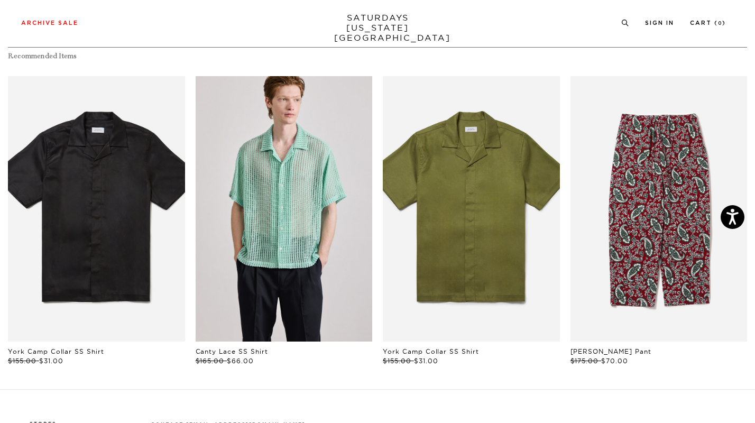
scroll to position [1459, 0]
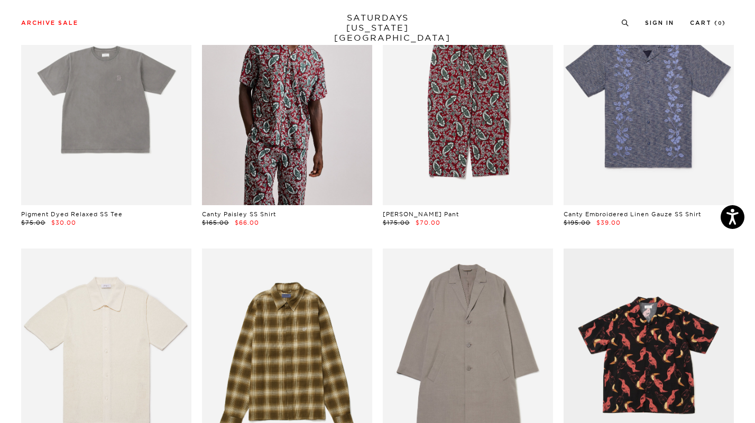
scroll to position [3214, 0]
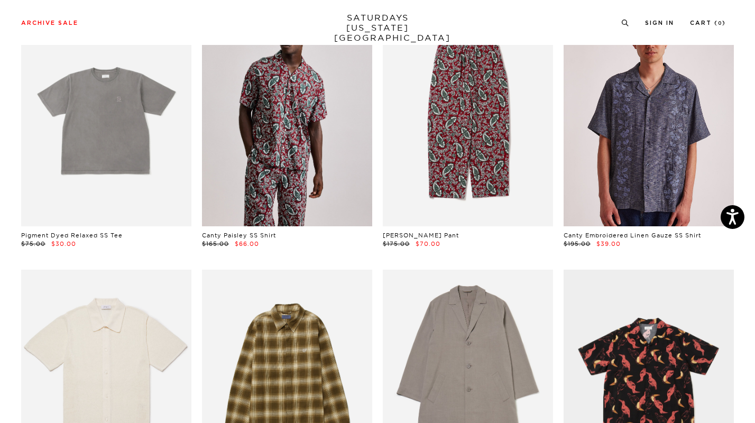
click at [642, 122] on link at bounding box center [649, 119] width 170 height 213
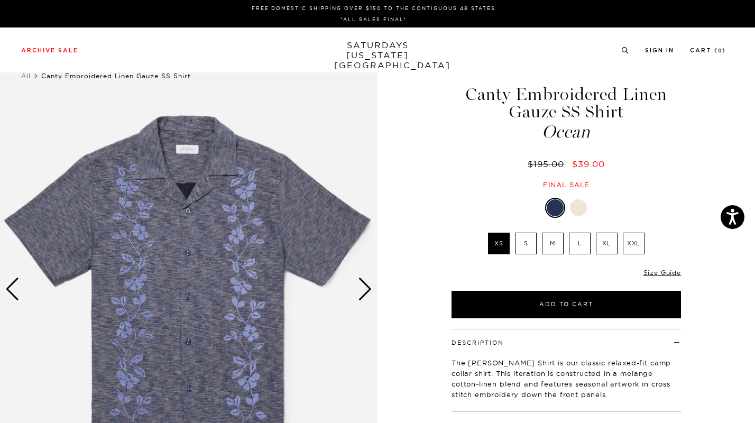
click at [578, 212] on div at bounding box center [578, 207] width 17 height 17
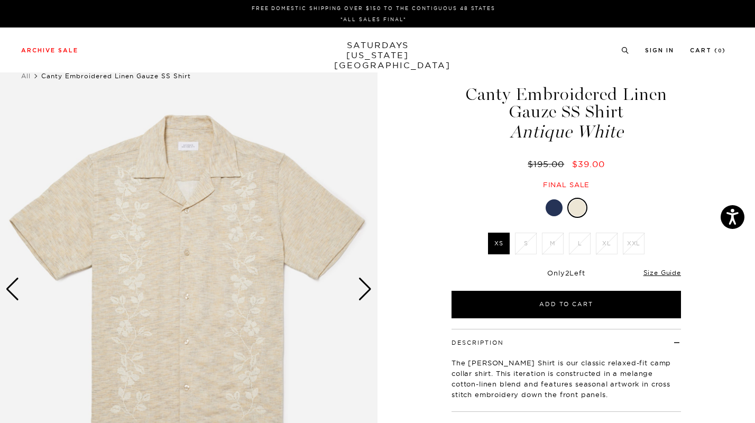
click at [239, 227] on img at bounding box center [188, 289] width 377 height 472
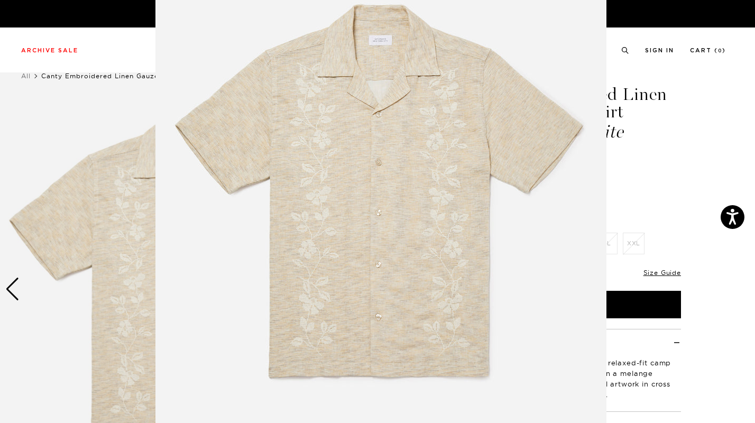
scroll to position [67, 0]
click at [301, 256] on img at bounding box center [380, 203] width 451 height 541
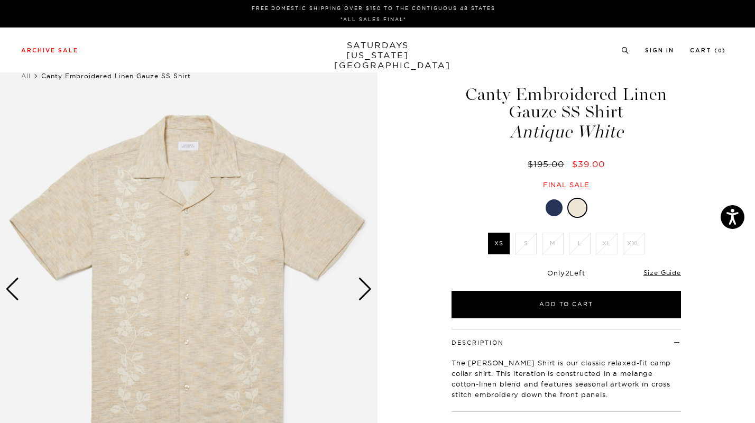
click at [370, 291] on div "Next slide" at bounding box center [365, 289] width 14 height 23
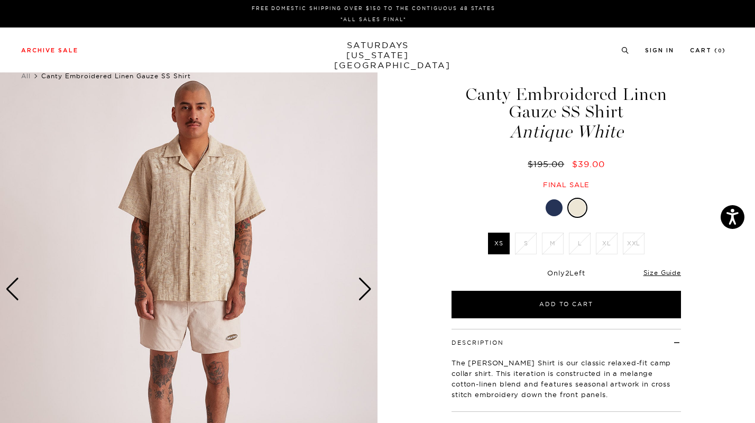
click at [370, 291] on div "Next slide" at bounding box center [365, 289] width 14 height 23
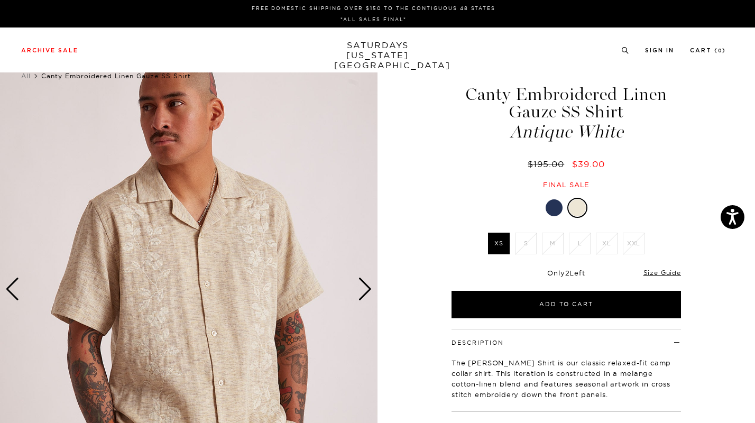
click at [370, 291] on div "Next slide" at bounding box center [365, 289] width 14 height 23
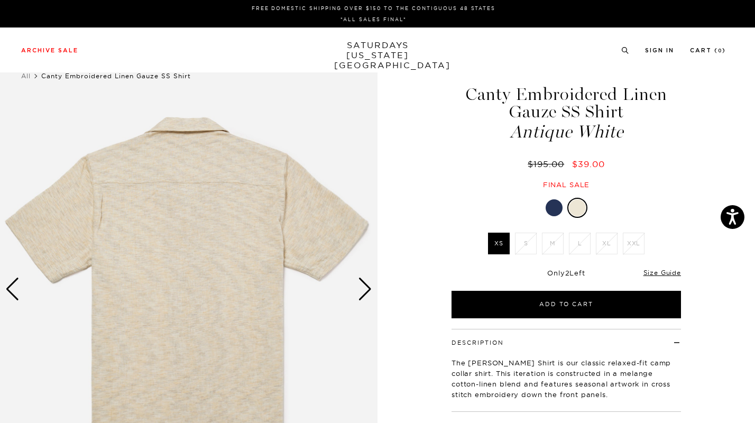
click at [370, 291] on div "Next slide" at bounding box center [365, 289] width 14 height 23
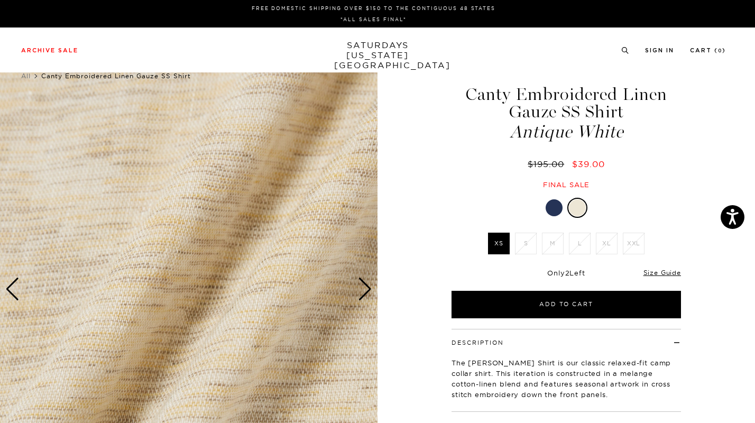
click at [370, 291] on div "Next slide" at bounding box center [365, 289] width 14 height 23
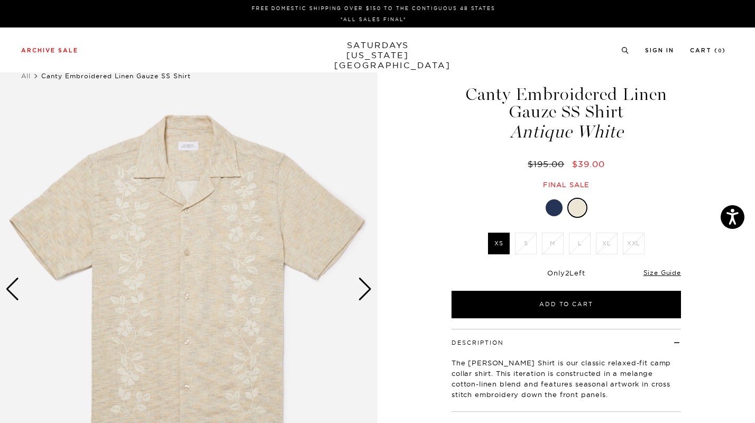
click at [257, 262] on img at bounding box center [188, 289] width 377 height 472
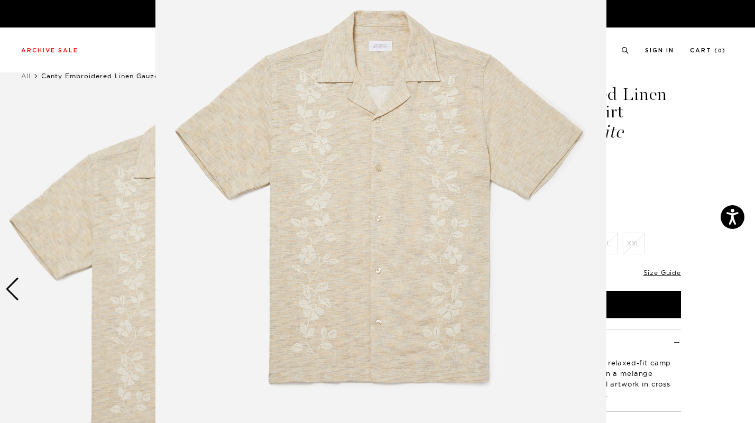
scroll to position [60, 0]
click at [447, 229] on img at bounding box center [380, 210] width 451 height 541
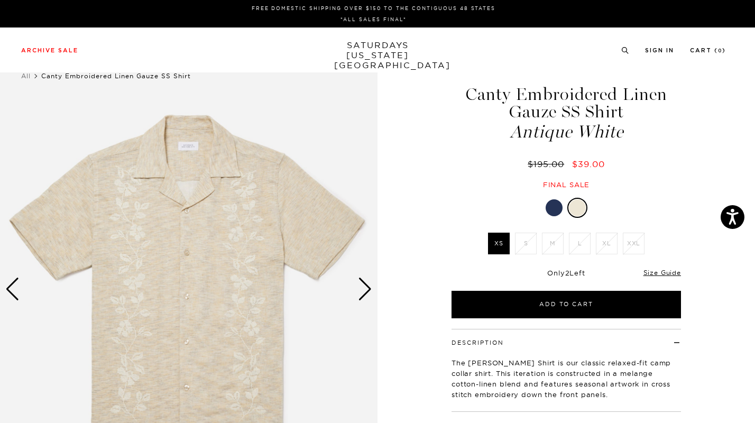
scroll to position [0, 0]
click at [368, 293] on div "Next slide" at bounding box center [365, 289] width 14 height 23
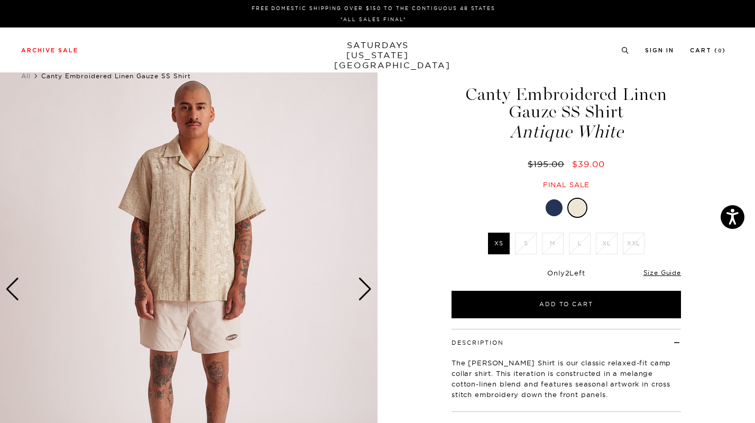
click at [368, 293] on div "Next slide" at bounding box center [365, 289] width 14 height 23
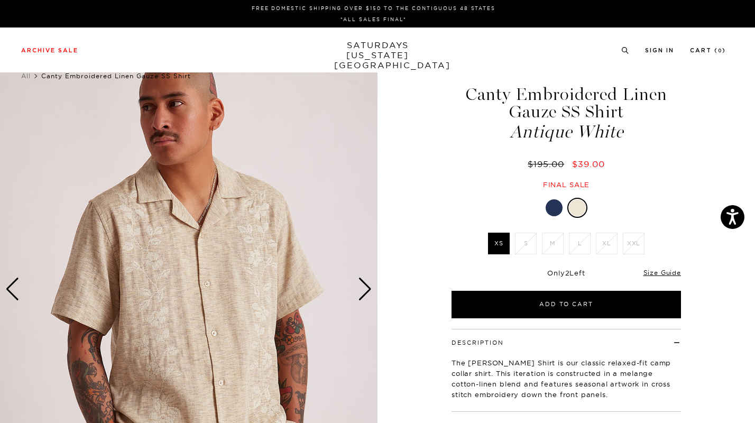
click at [180, 277] on img at bounding box center [188, 289] width 377 height 472
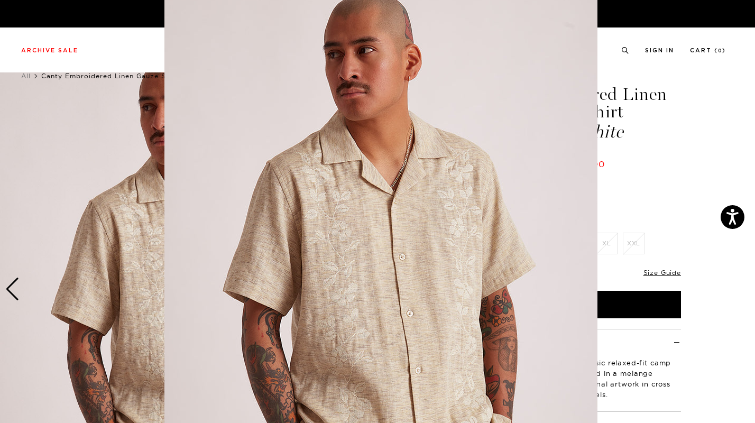
click at [538, 69] on img at bounding box center [380, 263] width 433 height 541
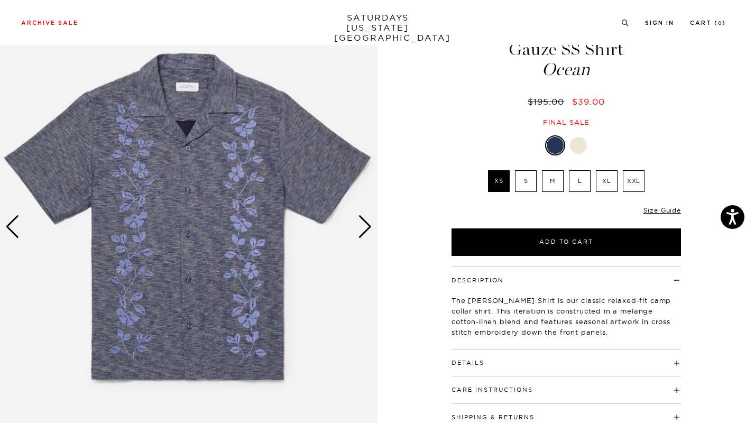
scroll to position [63, 0]
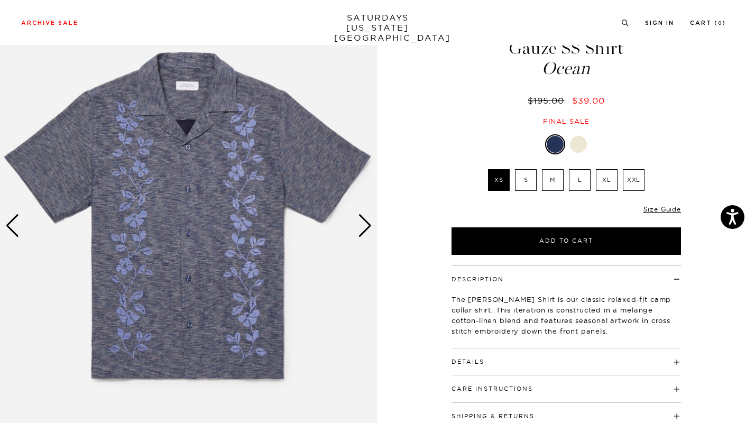
click at [164, 206] on img at bounding box center [188, 226] width 377 height 472
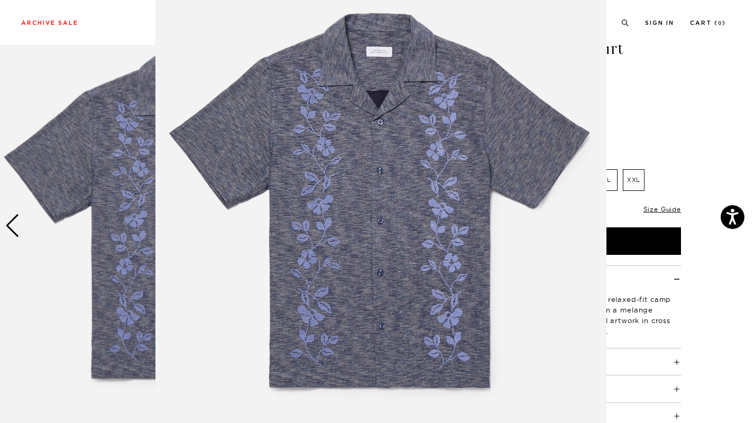
scroll to position [58, 0]
click at [311, 222] on img at bounding box center [380, 212] width 451 height 541
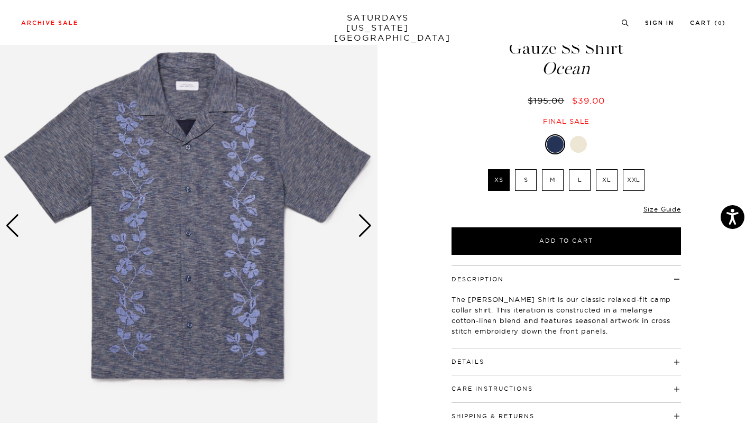
click at [311, 223] on img at bounding box center [188, 226] width 377 height 472
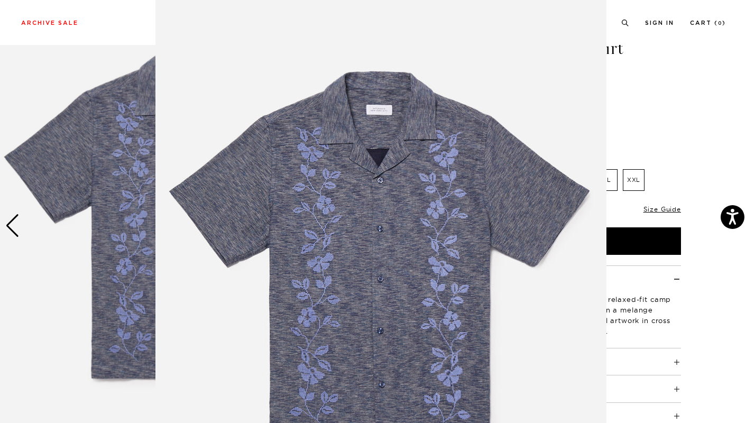
scroll to position [58, 0]
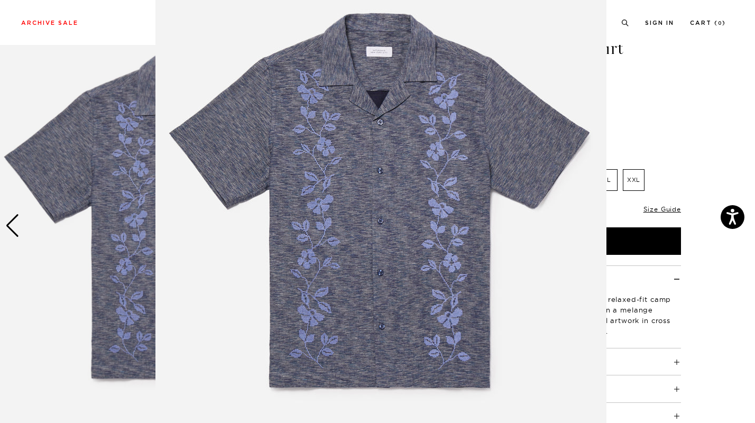
click at [311, 223] on img at bounding box center [380, 212] width 451 height 541
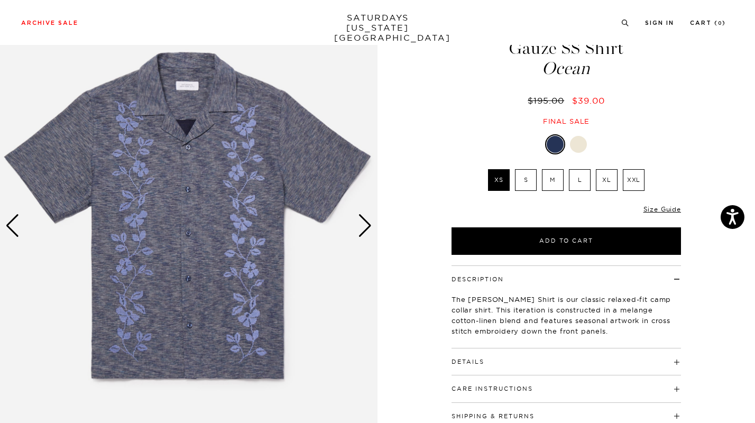
click at [370, 225] on div "Next slide" at bounding box center [365, 225] width 14 height 23
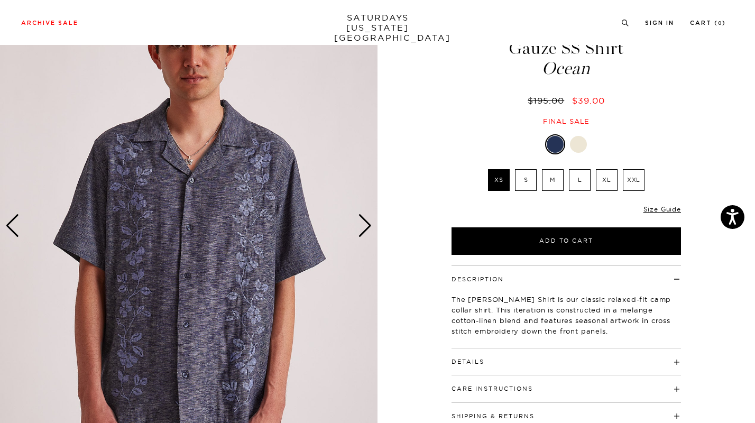
click at [370, 225] on div "Next slide" at bounding box center [365, 225] width 14 height 23
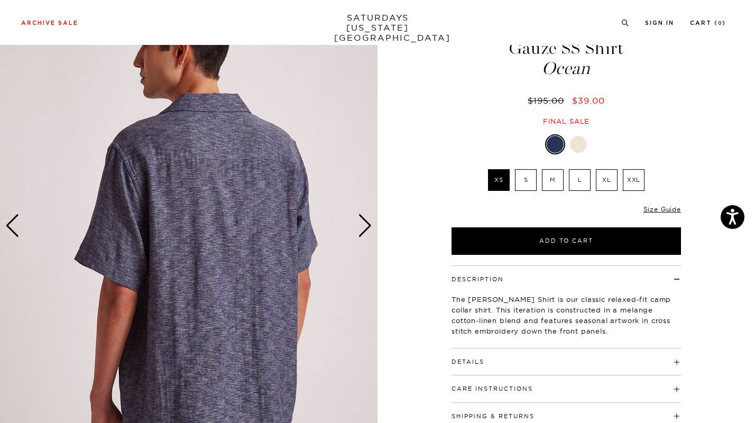
click at [370, 225] on div "Next slide" at bounding box center [365, 225] width 14 height 23
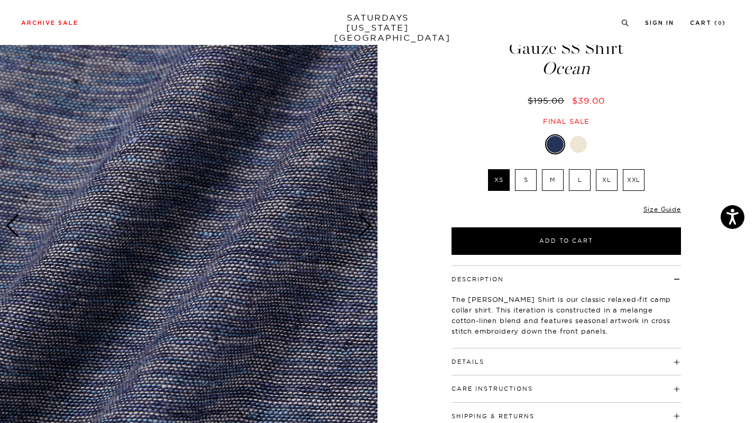
click at [370, 225] on div "Next slide" at bounding box center [365, 225] width 14 height 23
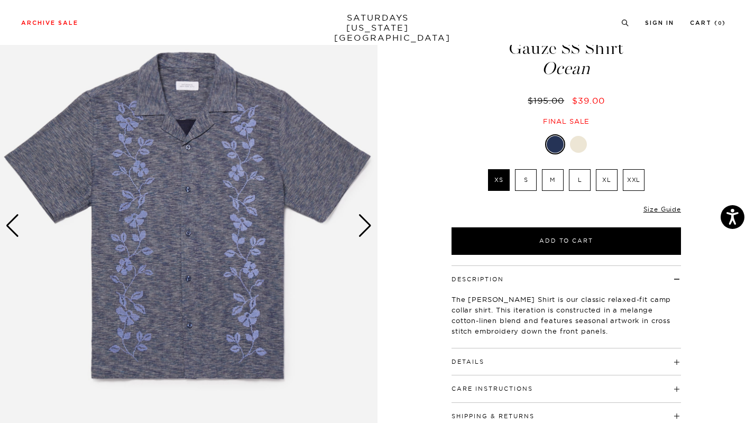
click at [580, 140] on div at bounding box center [578, 144] width 17 height 17
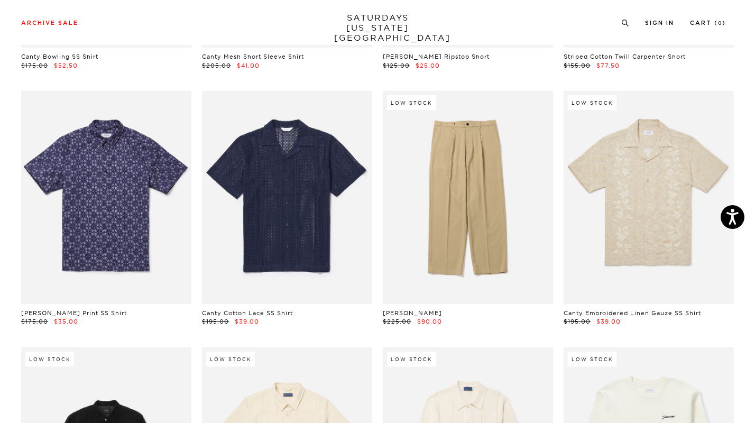
scroll to position [6725, 0]
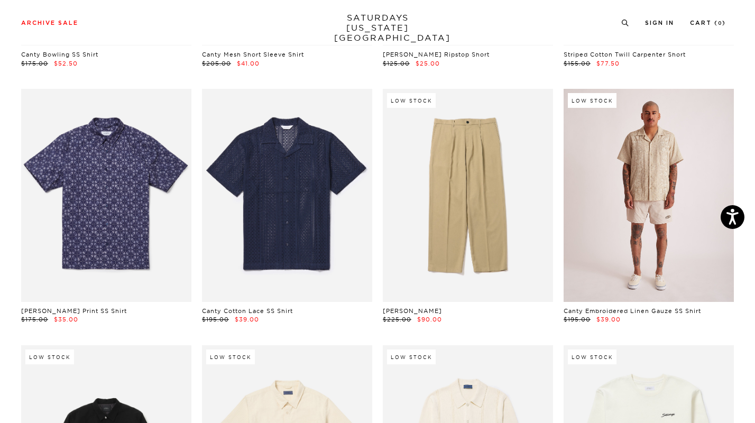
click at [639, 178] on link at bounding box center [649, 195] width 170 height 213
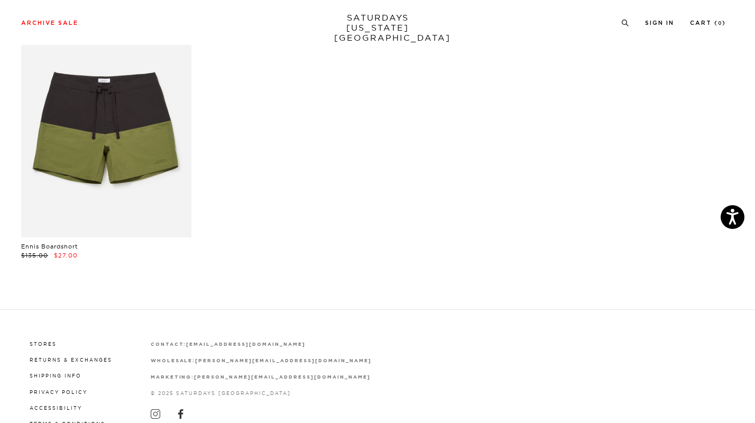
scroll to position [12709, 0]
